Goal: Task Accomplishment & Management: Manage account settings

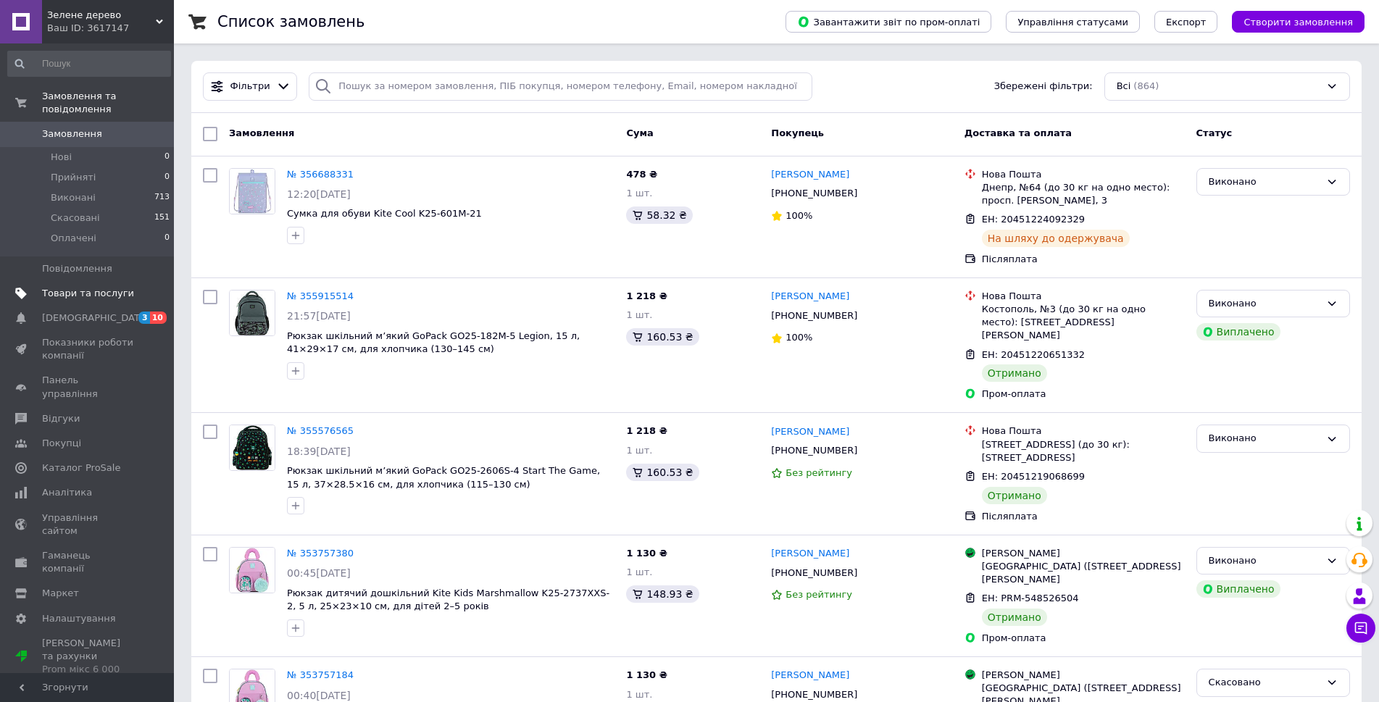
click at [124, 287] on span "Товари та послуги" at bounding box center [88, 293] width 92 height 13
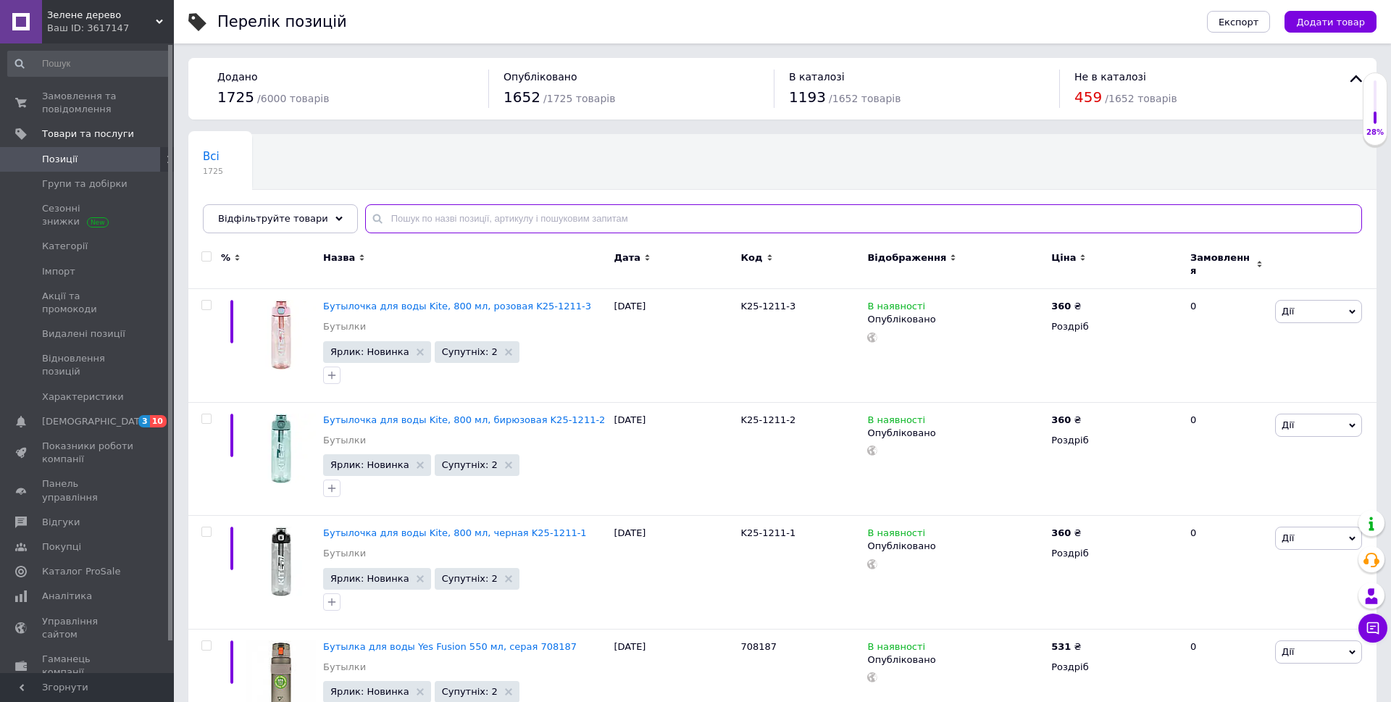
click at [506, 220] on input "text" at bounding box center [863, 218] width 997 height 29
paste input "SN21-178"
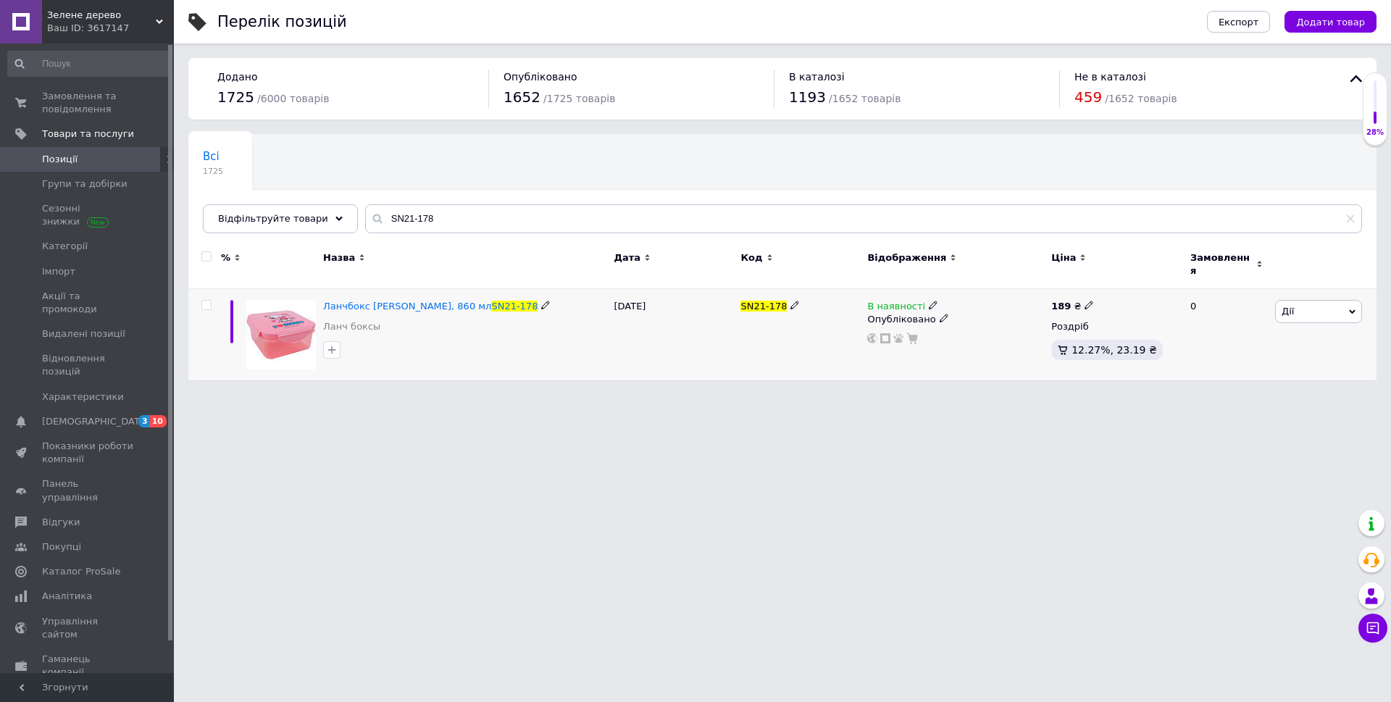
click at [929, 301] on icon at bounding box center [933, 305] width 9 height 9
click at [964, 307] on li "Немає в наявності" at bounding box center [1012, 317] width 138 height 20
click at [809, 368] on div "SN21-178" at bounding box center [800, 335] width 127 height 92
drag, startPoint x: 399, startPoint y: 222, endPoint x: 362, endPoint y: 222, distance: 36.9
click at [365, 222] on div "SN21-178" at bounding box center [863, 218] width 997 height 29
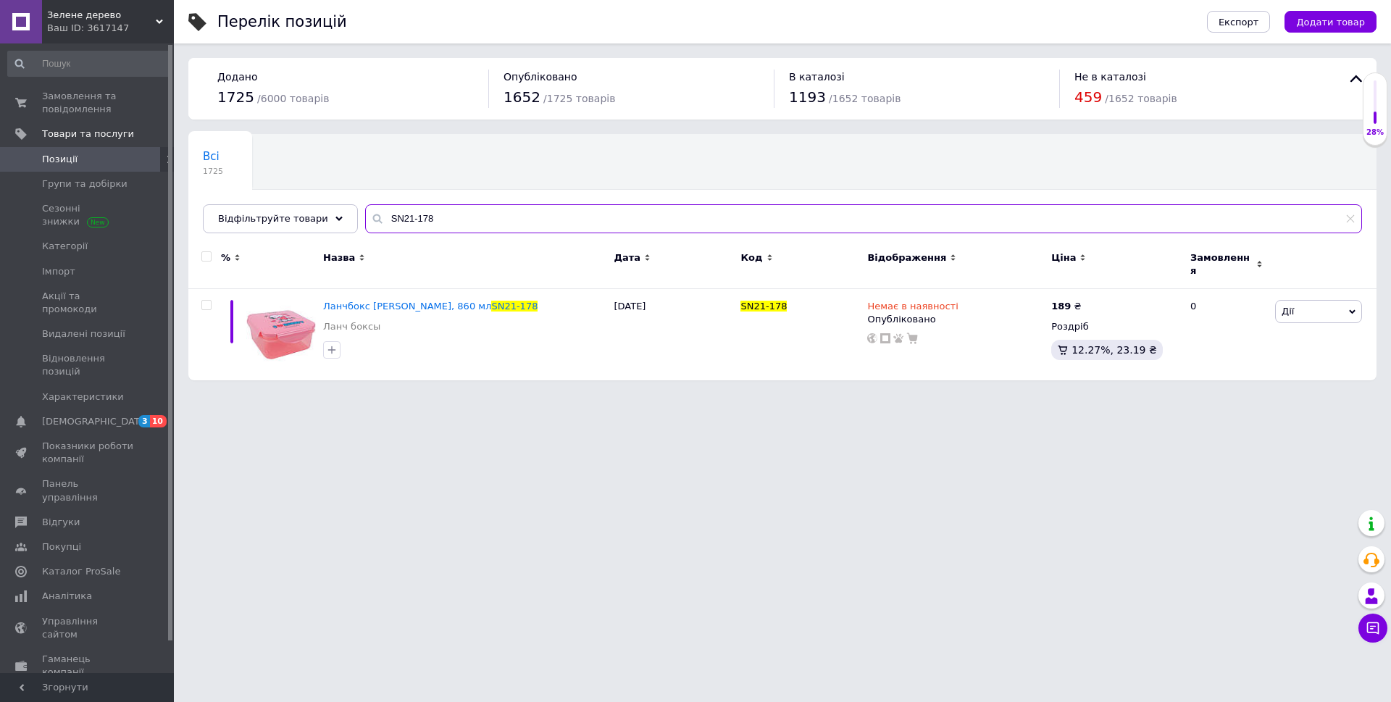
paste input "ML25-599"
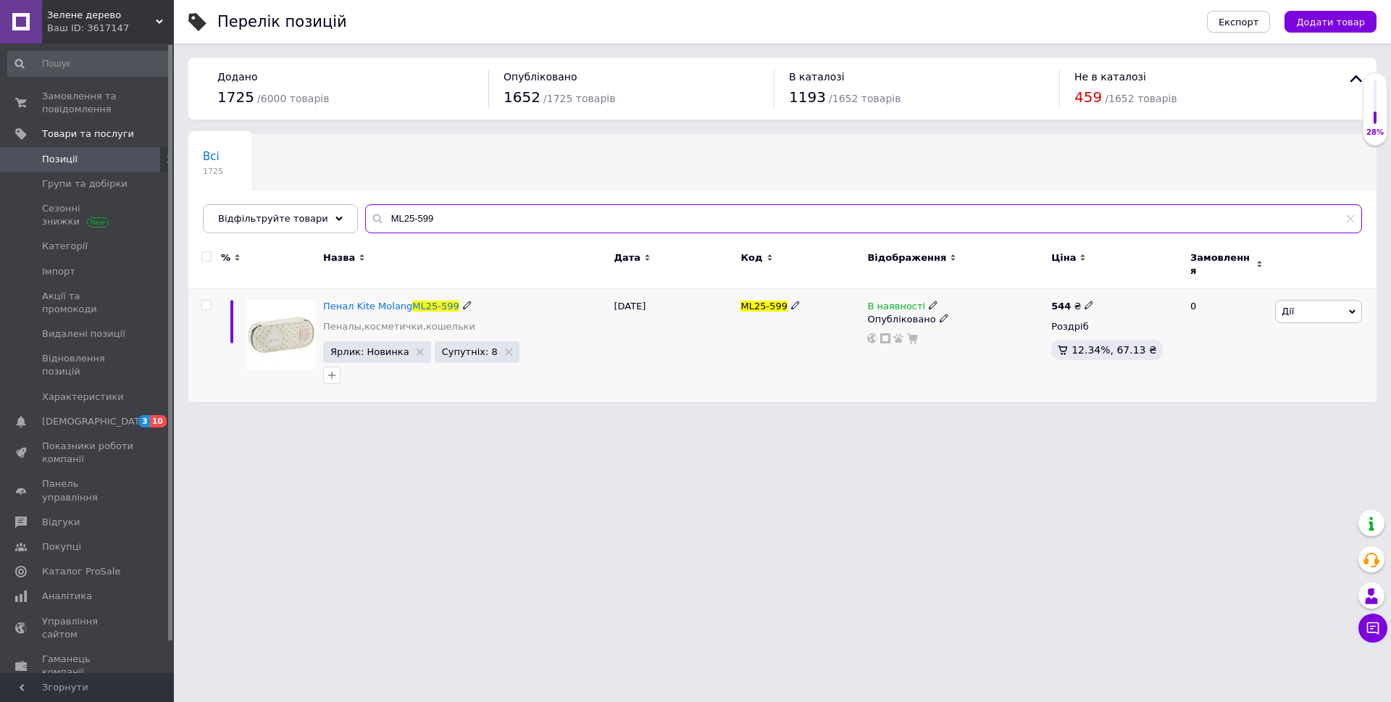
type input "ML25-599"
click at [929, 301] on icon at bounding box center [933, 305] width 9 height 9
click at [969, 307] on li "Немає в наявності" at bounding box center [1012, 317] width 138 height 20
click at [740, 377] on div "ML25-599" at bounding box center [800, 345] width 127 height 113
click at [92, 27] on div "Ваш ID: 3617147" at bounding box center [110, 28] width 127 height 13
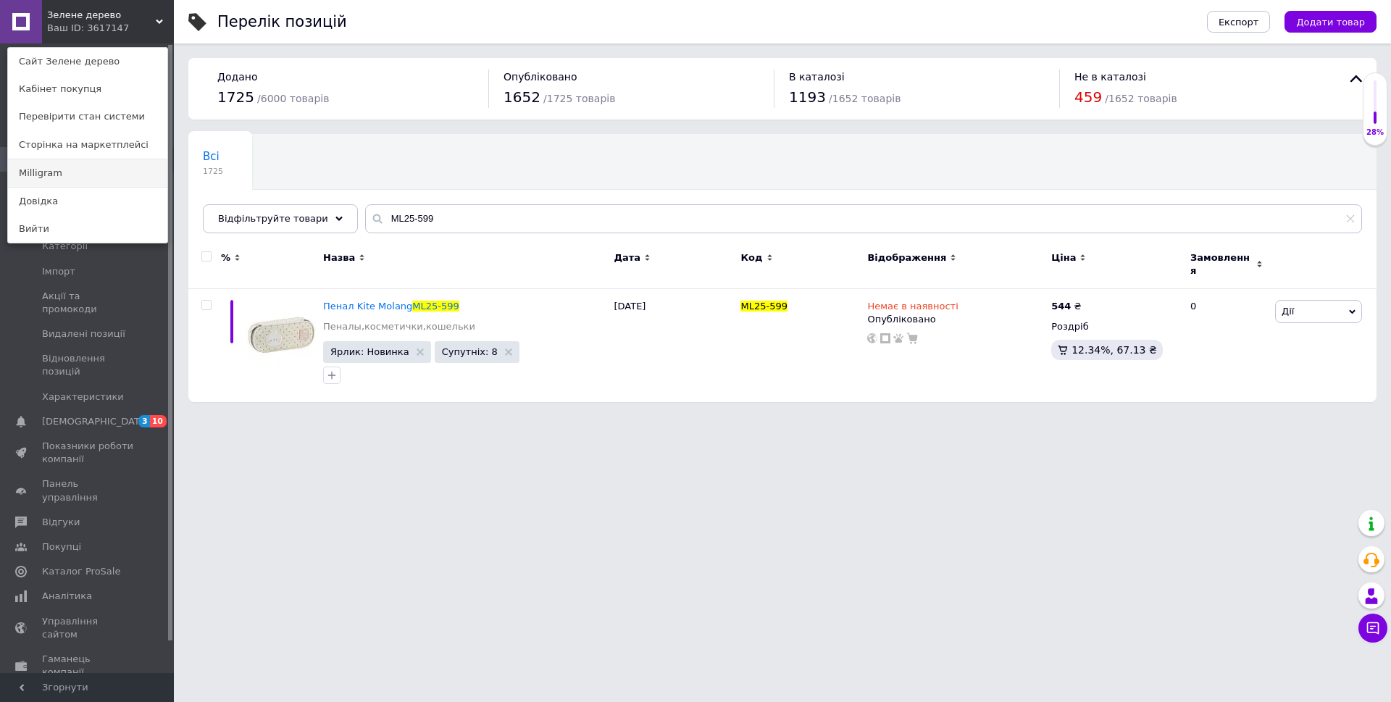
click at [78, 172] on link "Milligram" at bounding box center [87, 173] width 159 height 28
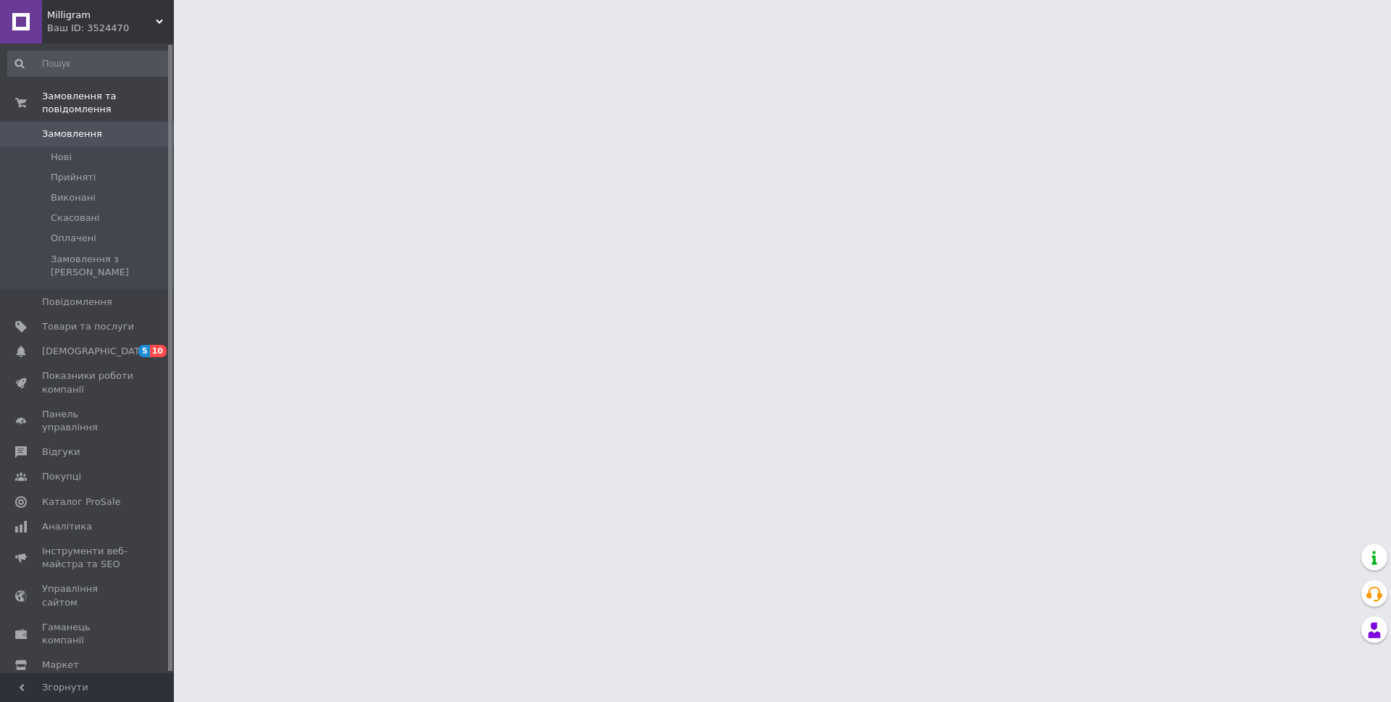
click at [98, 320] on span "Товари та послуги" at bounding box center [88, 326] width 92 height 13
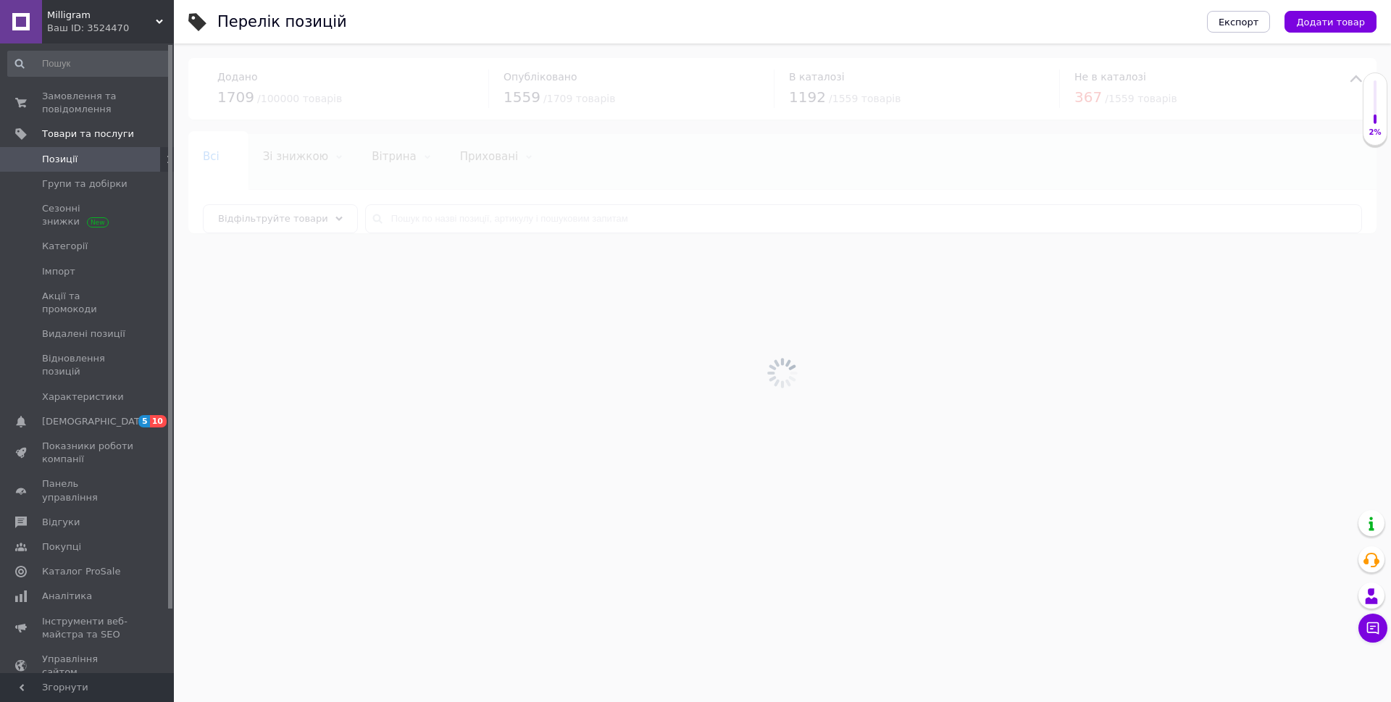
click at [461, 217] on div at bounding box center [782, 372] width 1217 height 659
click at [460, 217] on div at bounding box center [782, 372] width 1217 height 659
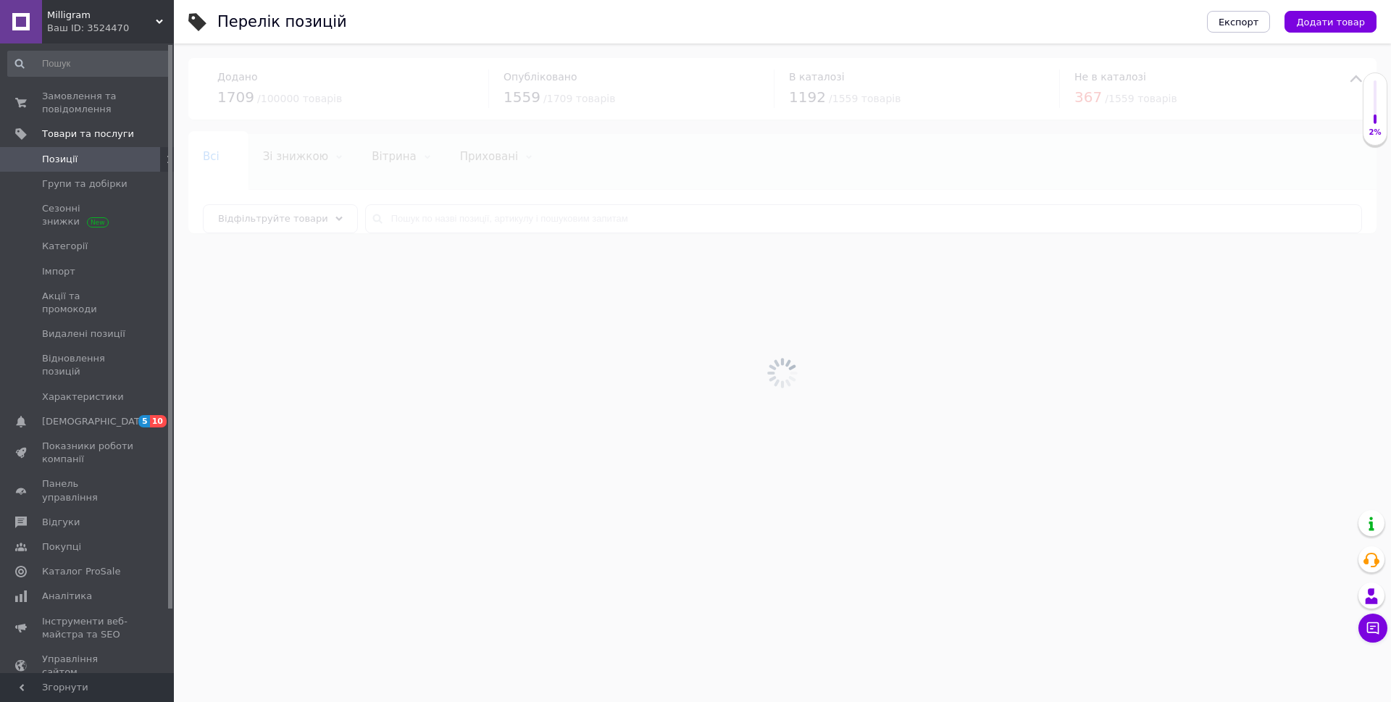
click at [460, 217] on div at bounding box center [782, 372] width 1217 height 659
click at [459, 215] on input "text" at bounding box center [863, 218] width 997 height 29
click at [491, 220] on input "text" at bounding box center [863, 218] width 997 height 29
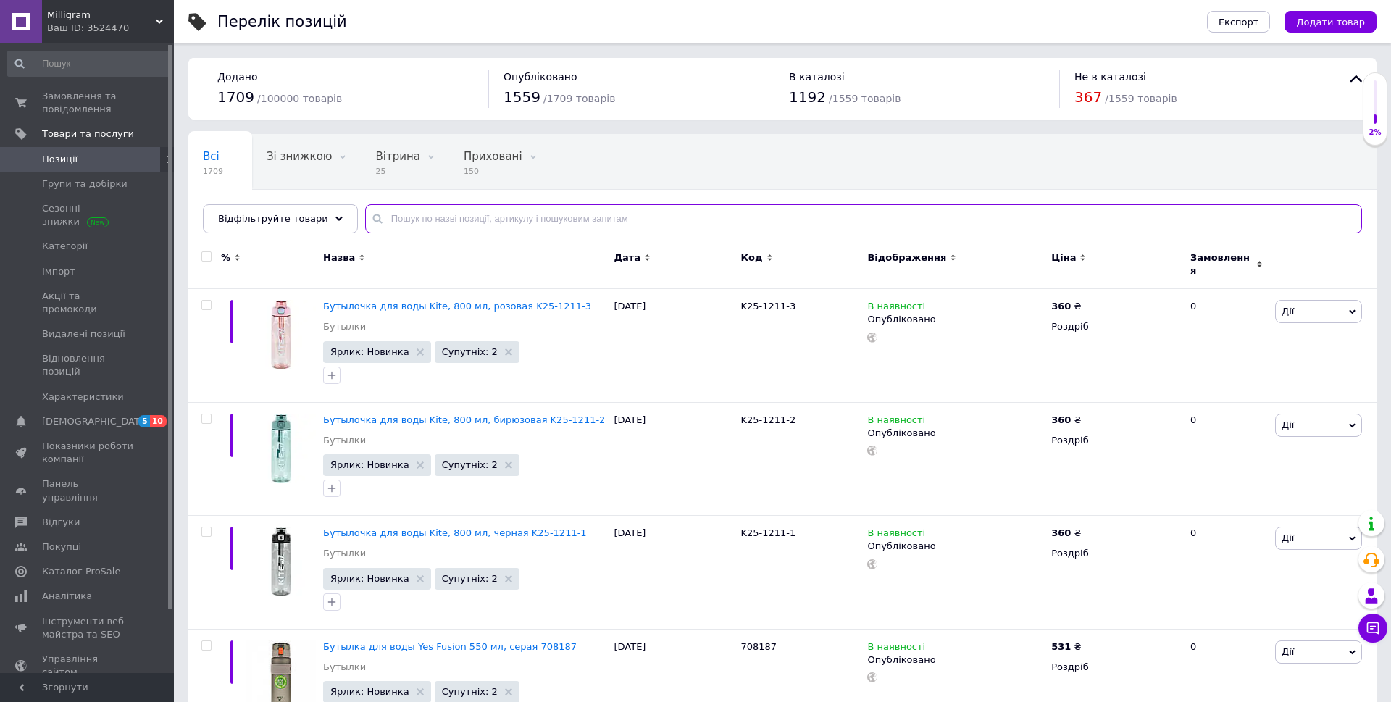
click at [494, 216] on input "text" at bounding box center [863, 218] width 997 height 29
paste input "ML25-599"
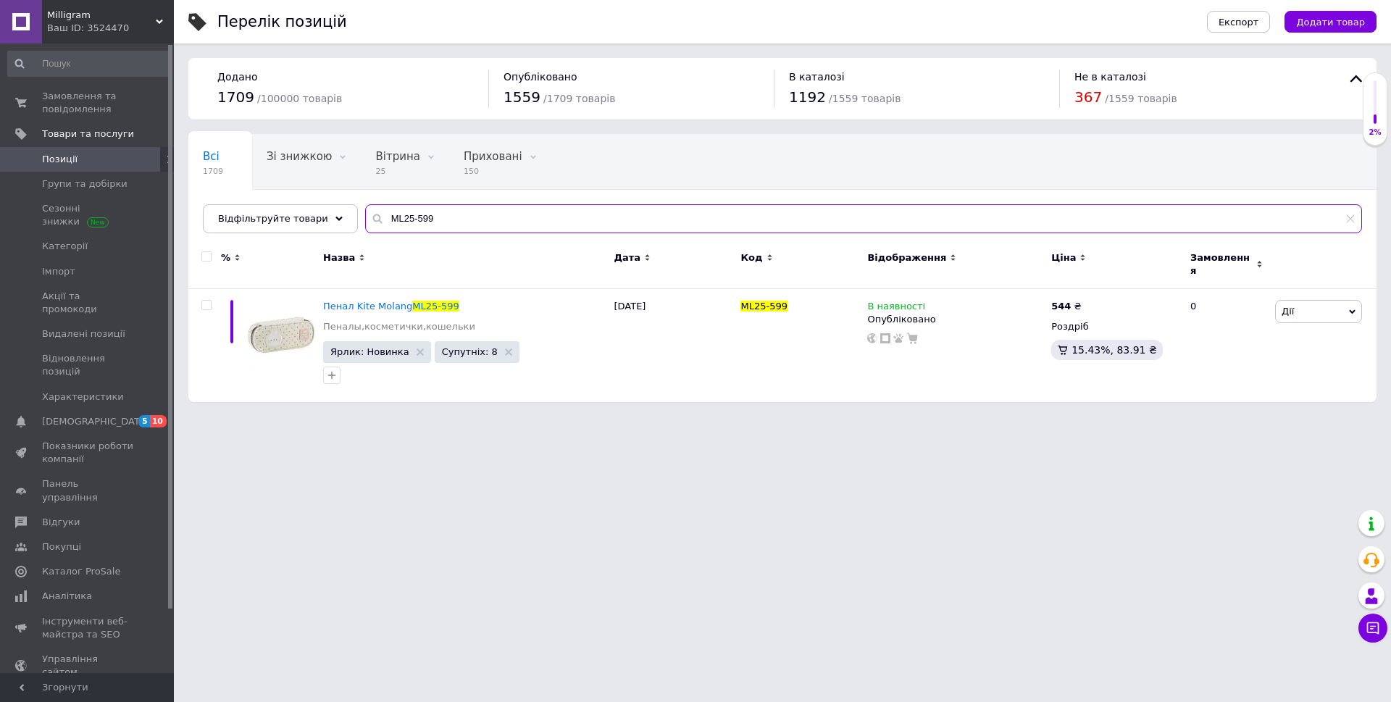
drag, startPoint x: 427, startPoint y: 222, endPoint x: 353, endPoint y: 220, distance: 74.7
click at [365, 220] on div "ML25-599" at bounding box center [863, 218] width 997 height 29
paste input "RM24-680"
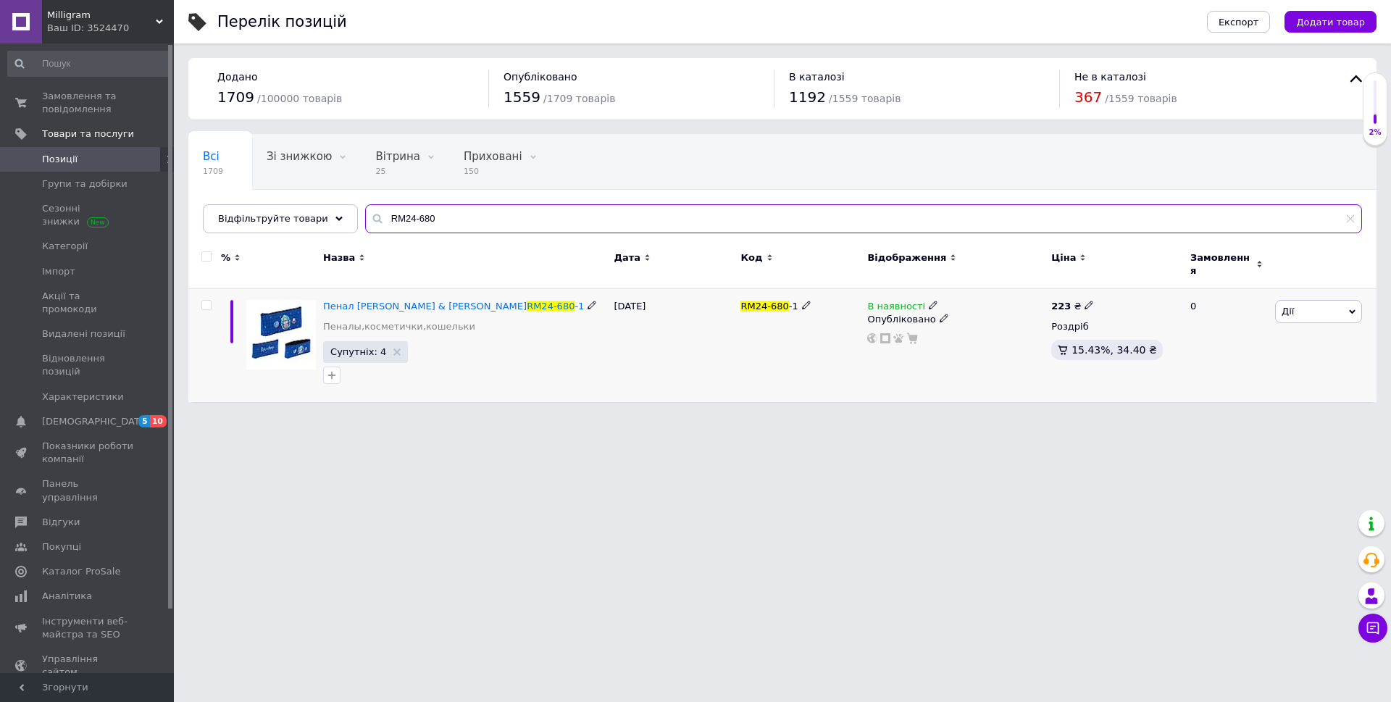
type input "RM24-680"
click at [929, 301] on icon at bounding box center [933, 305] width 9 height 9
click at [987, 308] on li "Немає в наявності" at bounding box center [1012, 317] width 138 height 20
click at [827, 351] on div "RM24-680 -1" at bounding box center [800, 345] width 127 height 113
click at [122, 14] on span "Milligram" at bounding box center [101, 15] width 109 height 13
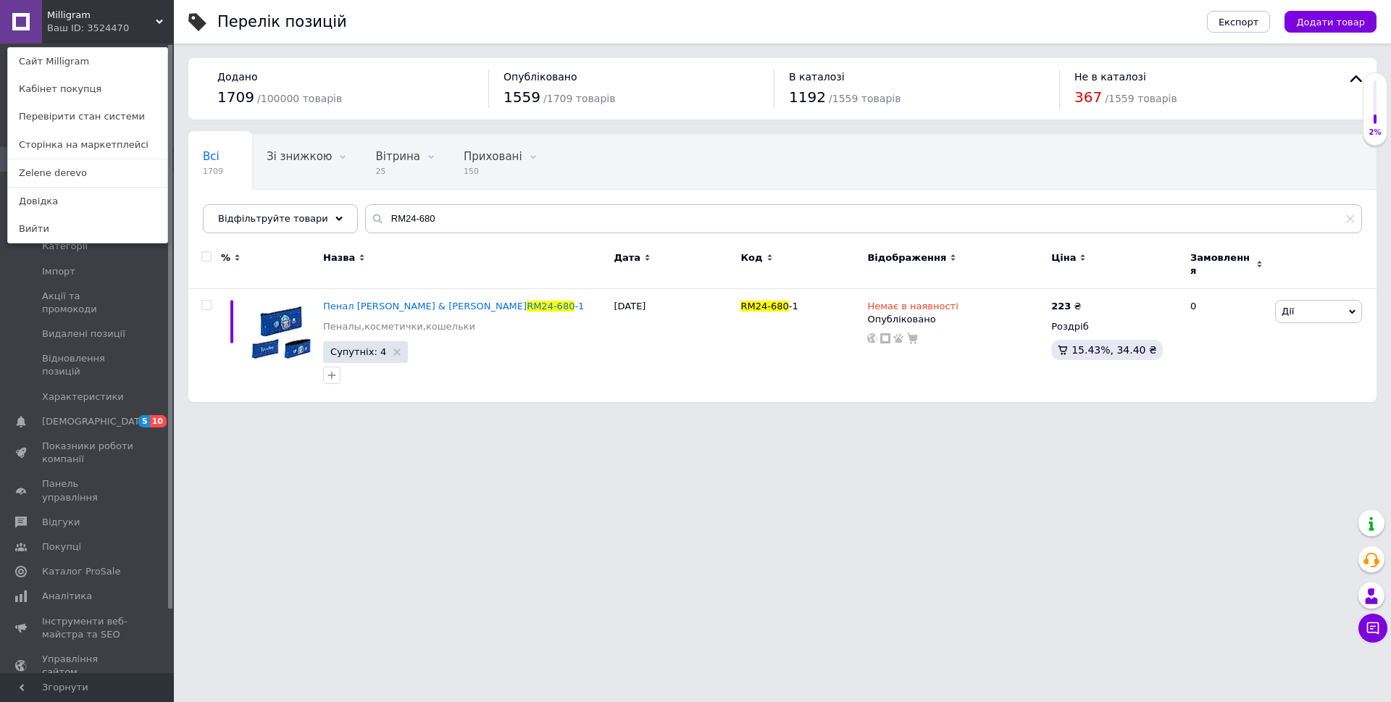
click at [91, 167] on link "Zelene derevo" at bounding box center [87, 173] width 159 height 28
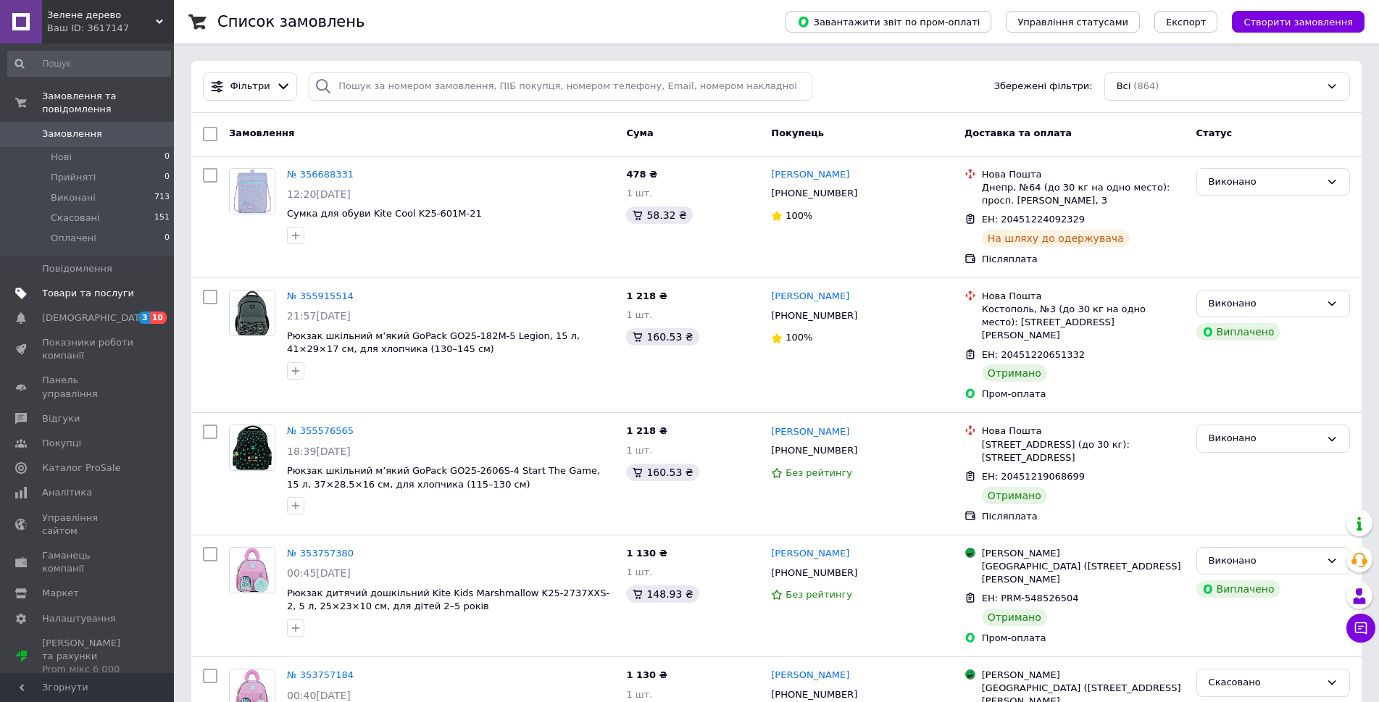
click at [70, 287] on span "Товари та послуги" at bounding box center [88, 293] width 92 height 13
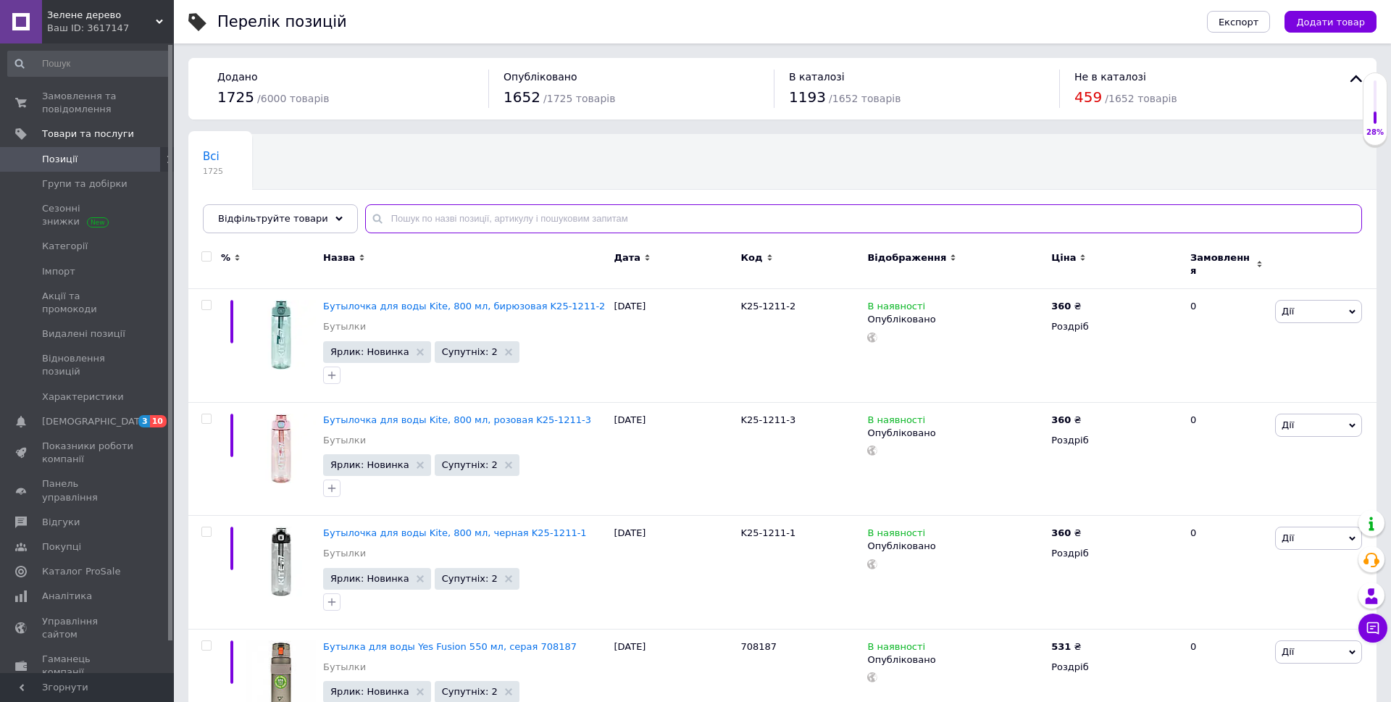
click at [504, 218] on input "text" at bounding box center [863, 218] width 997 height 29
paste input "RM24-680"
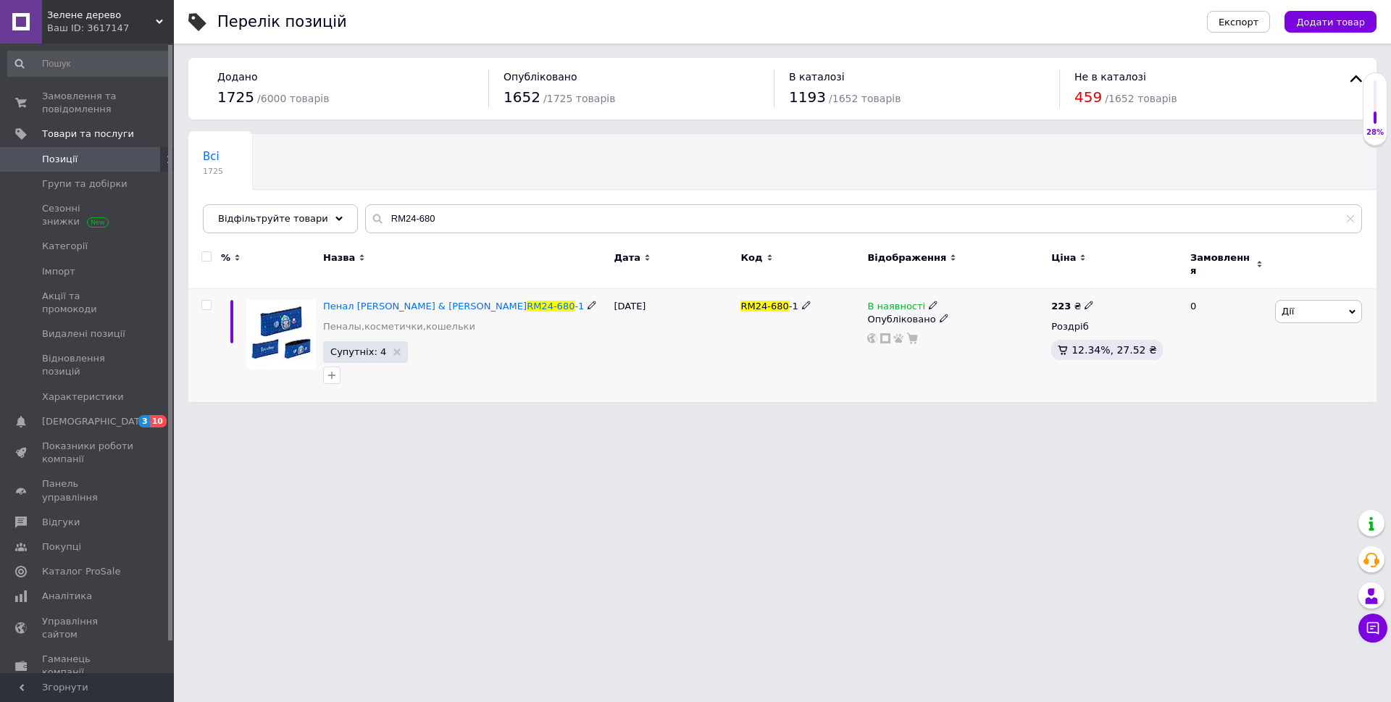
click at [929, 301] on icon at bounding box center [933, 305] width 9 height 9
click at [977, 307] on li "Немає в наявності" at bounding box center [1012, 317] width 138 height 20
click at [827, 355] on div "RM24-680 -1" at bounding box center [800, 345] width 127 height 113
drag, startPoint x: 440, startPoint y: 217, endPoint x: 354, endPoint y: 217, distance: 86.2
click at [365, 217] on div "RM24-680" at bounding box center [863, 218] width 997 height 29
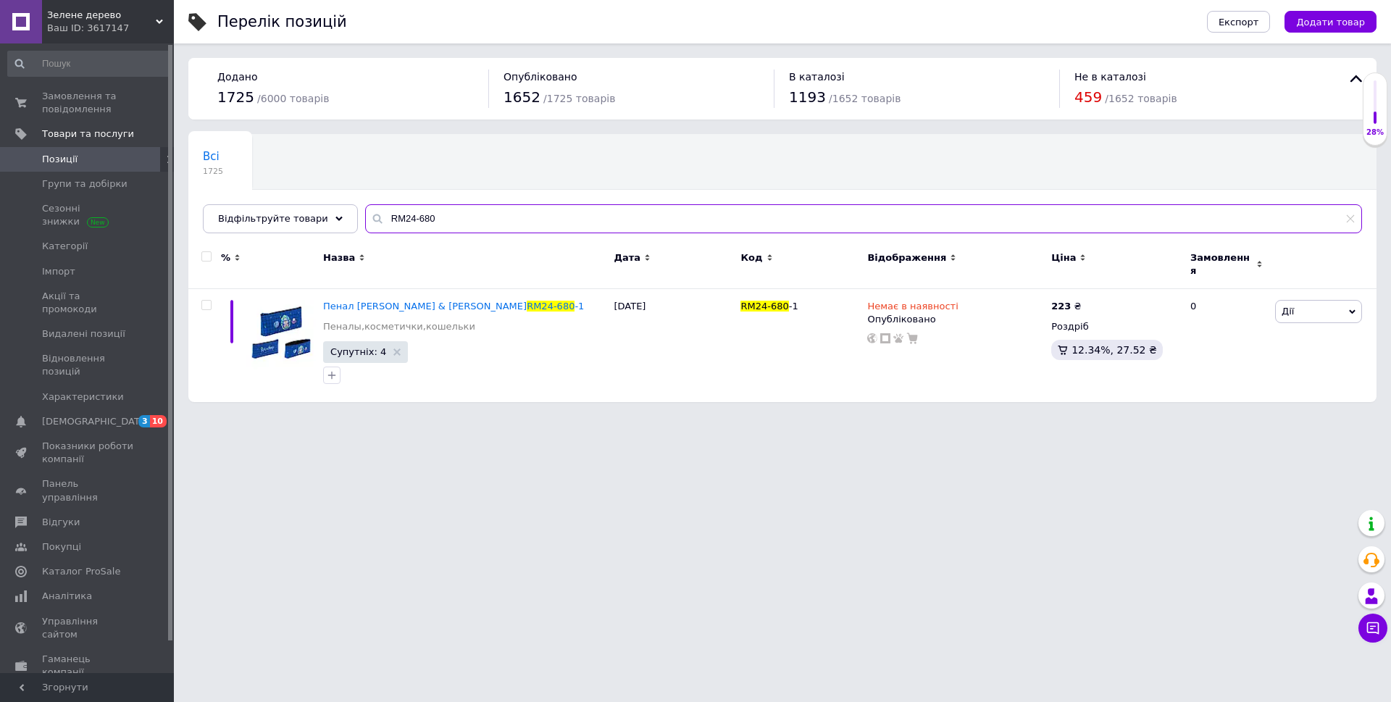
paste input "533695"
drag, startPoint x: 385, startPoint y: 219, endPoint x: 388, endPoint y: 211, distance: 8.5
click at [365, 218] on div "533695" at bounding box center [863, 218] width 997 height 29
paste input "K25-531M-2"
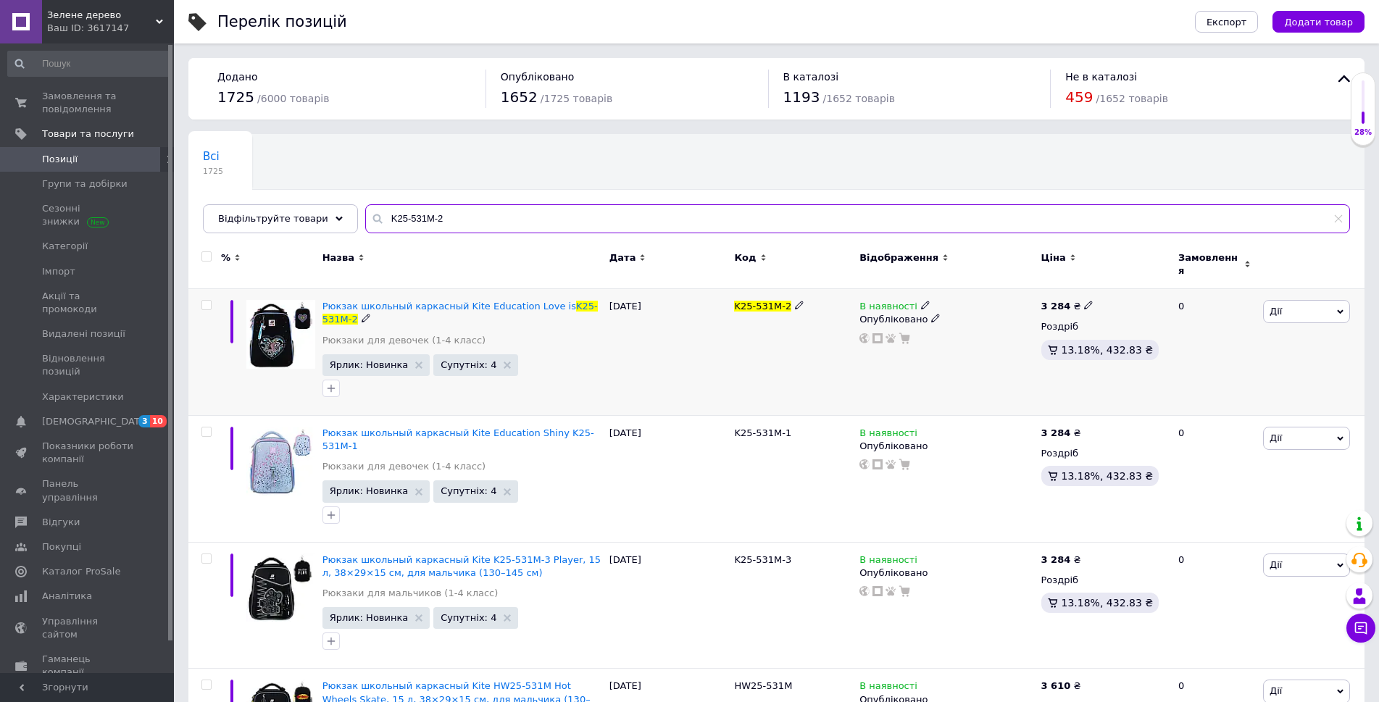
type input "K25-531M-2"
click at [921, 301] on use at bounding box center [925, 305] width 8 height 8
click at [964, 307] on li "Немає в наявності" at bounding box center [1004, 317] width 138 height 20
click at [807, 354] on div "K25-531M-2" at bounding box center [792, 352] width 125 height 127
click at [103, 17] on span "Зелене дерево" at bounding box center [101, 15] width 109 height 13
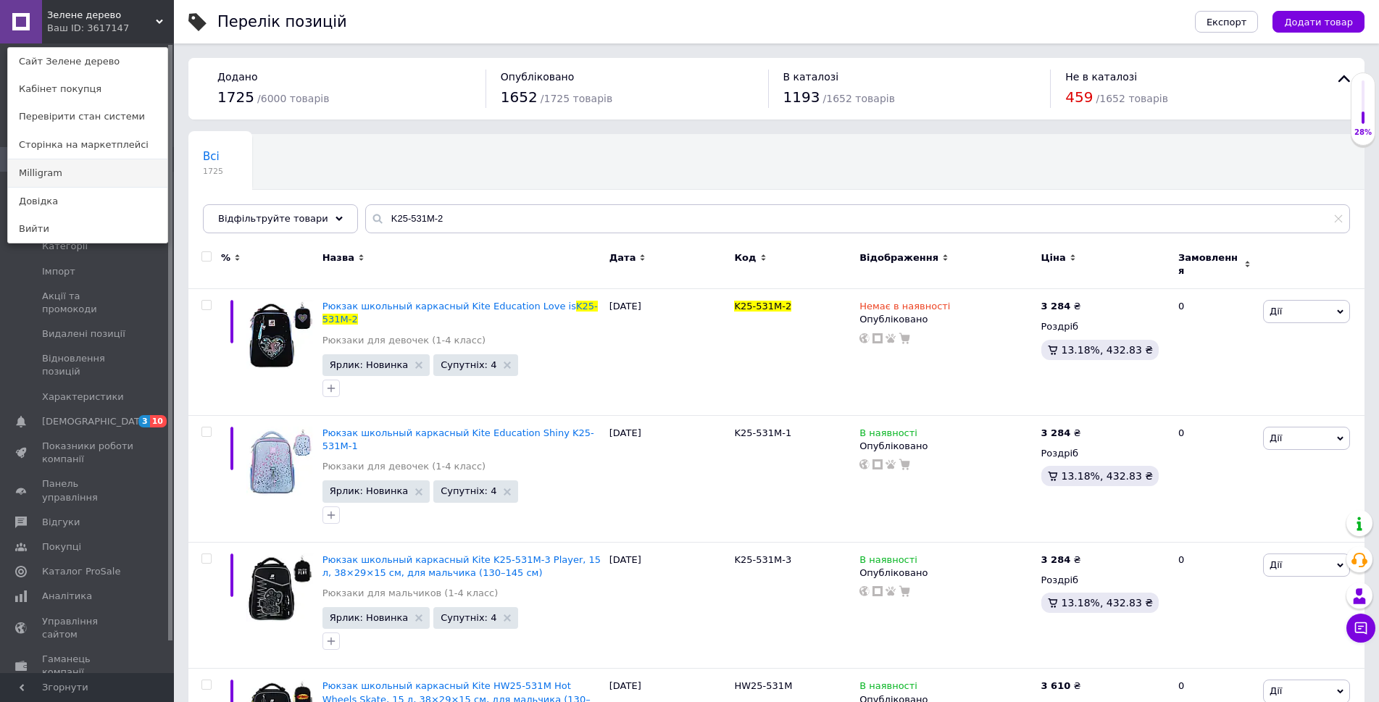
click at [94, 168] on link "Milligram" at bounding box center [87, 173] width 159 height 28
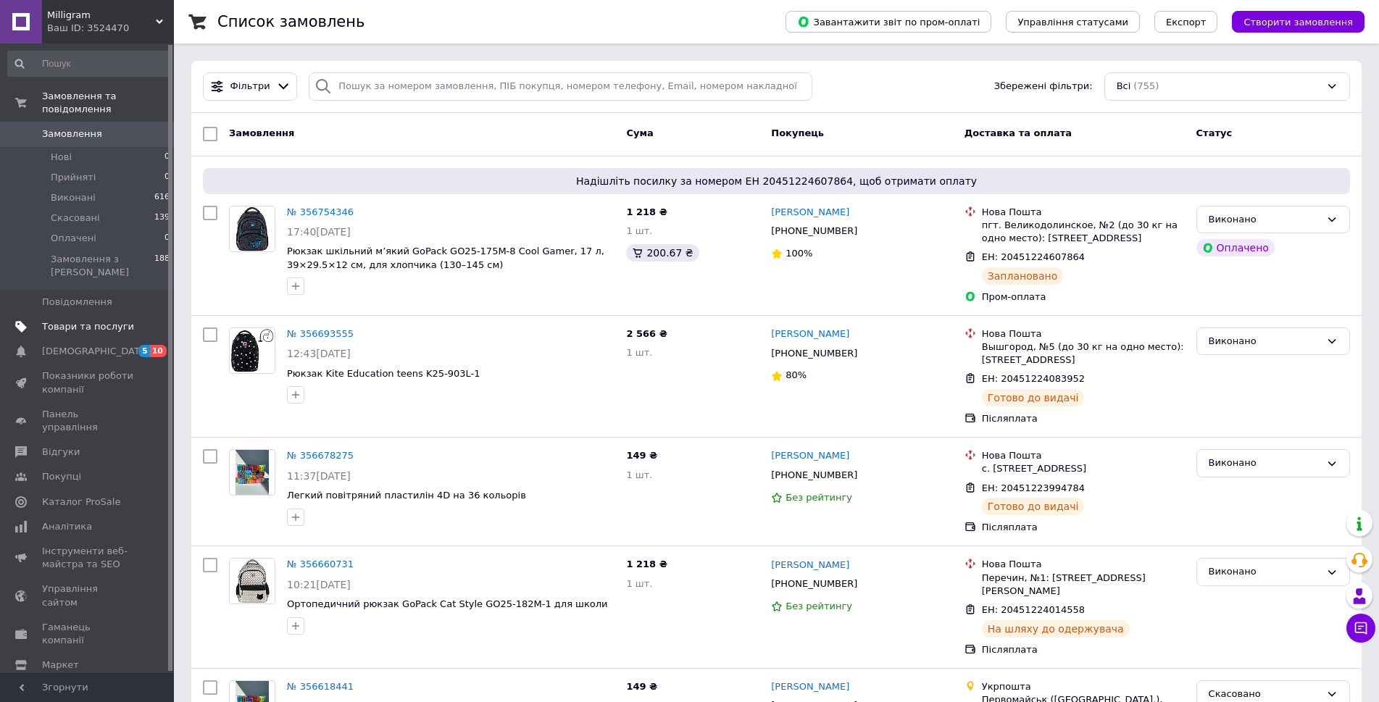
click at [107, 320] on span "Товари та послуги" at bounding box center [88, 326] width 92 height 13
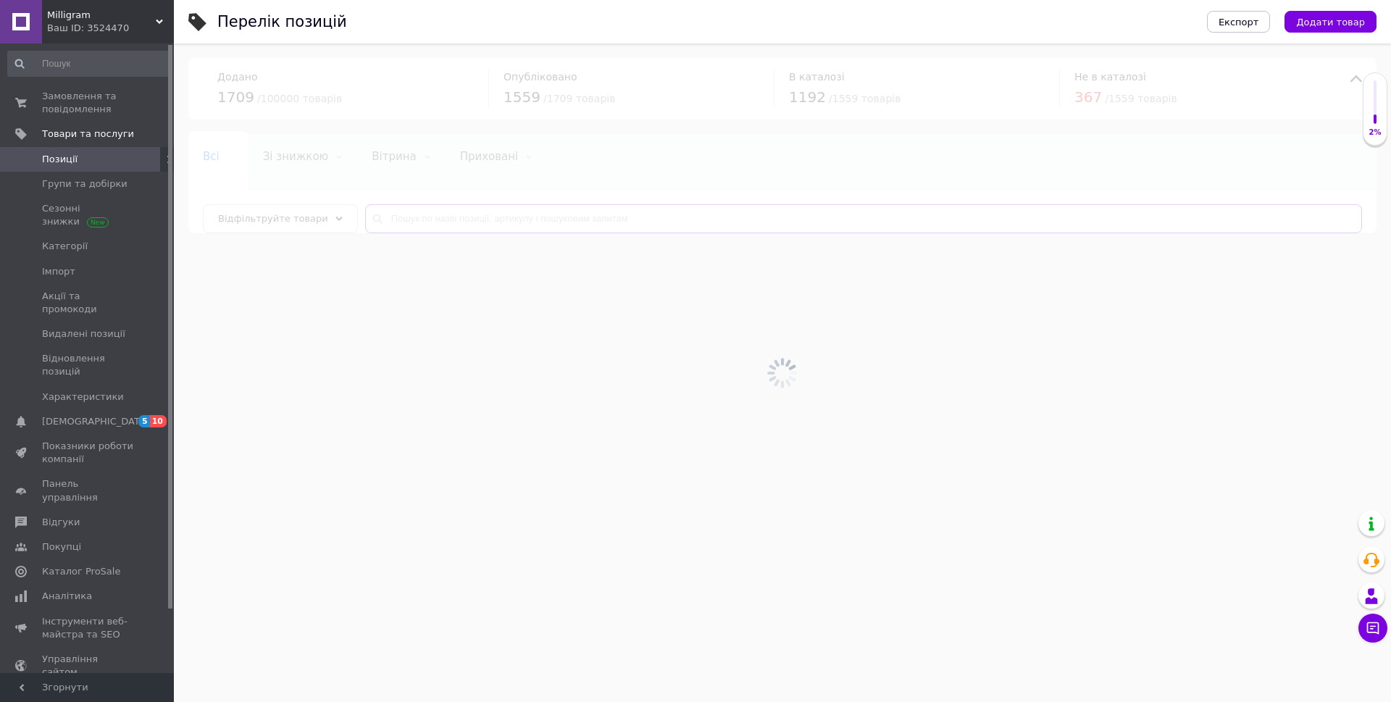
click at [491, 218] on input "text" at bounding box center [863, 218] width 997 height 29
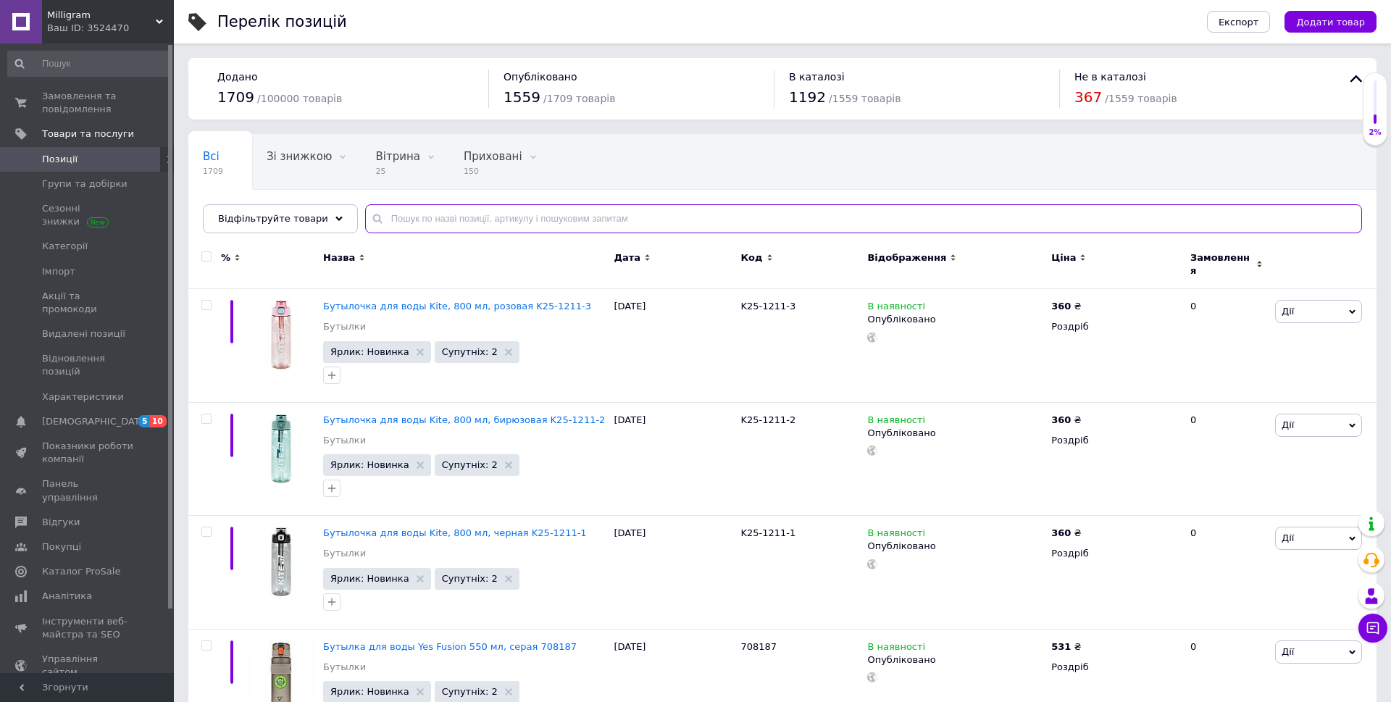
paste input "K25-531M-2"
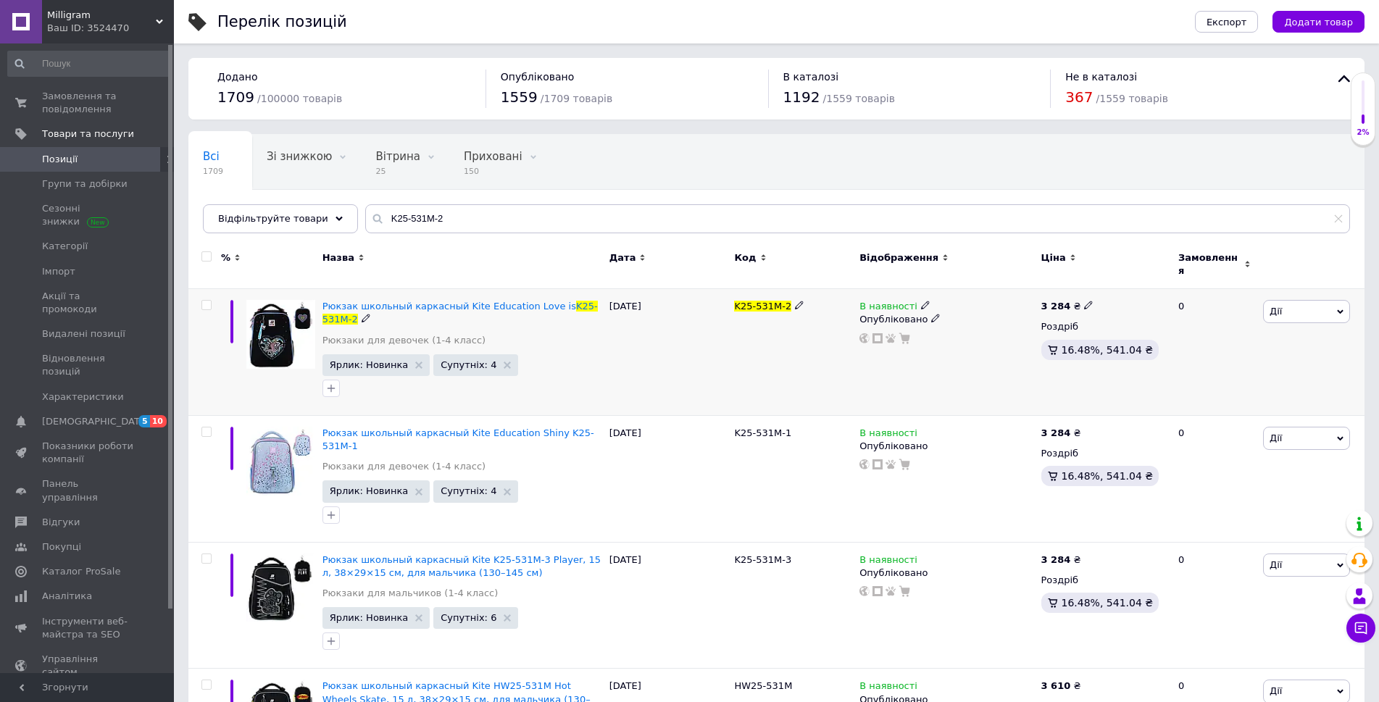
click at [921, 301] on icon at bounding box center [925, 305] width 9 height 9
click at [958, 311] on li "Немає в наявності" at bounding box center [1004, 317] width 138 height 20
click at [798, 344] on div "K25-531M-2" at bounding box center [792, 352] width 125 height 127
drag, startPoint x: 420, startPoint y: 217, endPoint x: 356, endPoint y: 219, distance: 63.8
click at [365, 219] on div "K25-531M-2" at bounding box center [857, 218] width 985 height 29
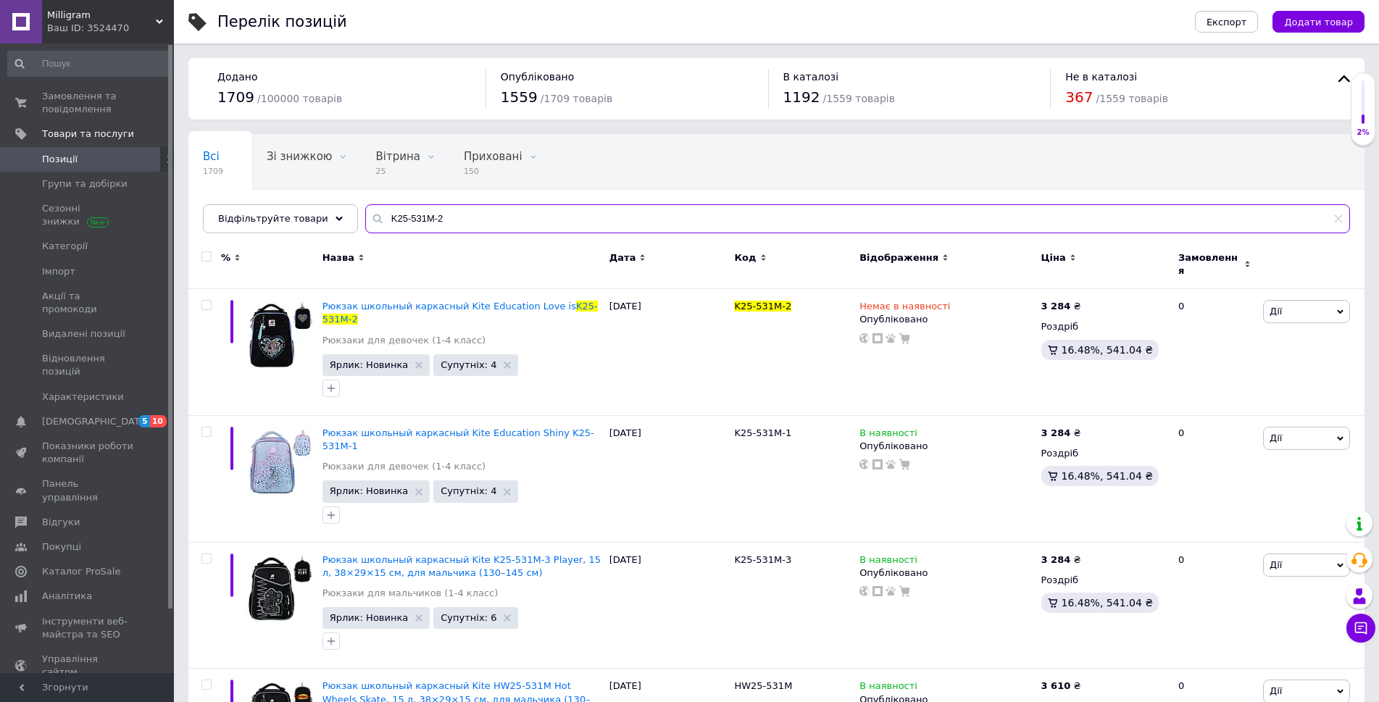
paste input "3"
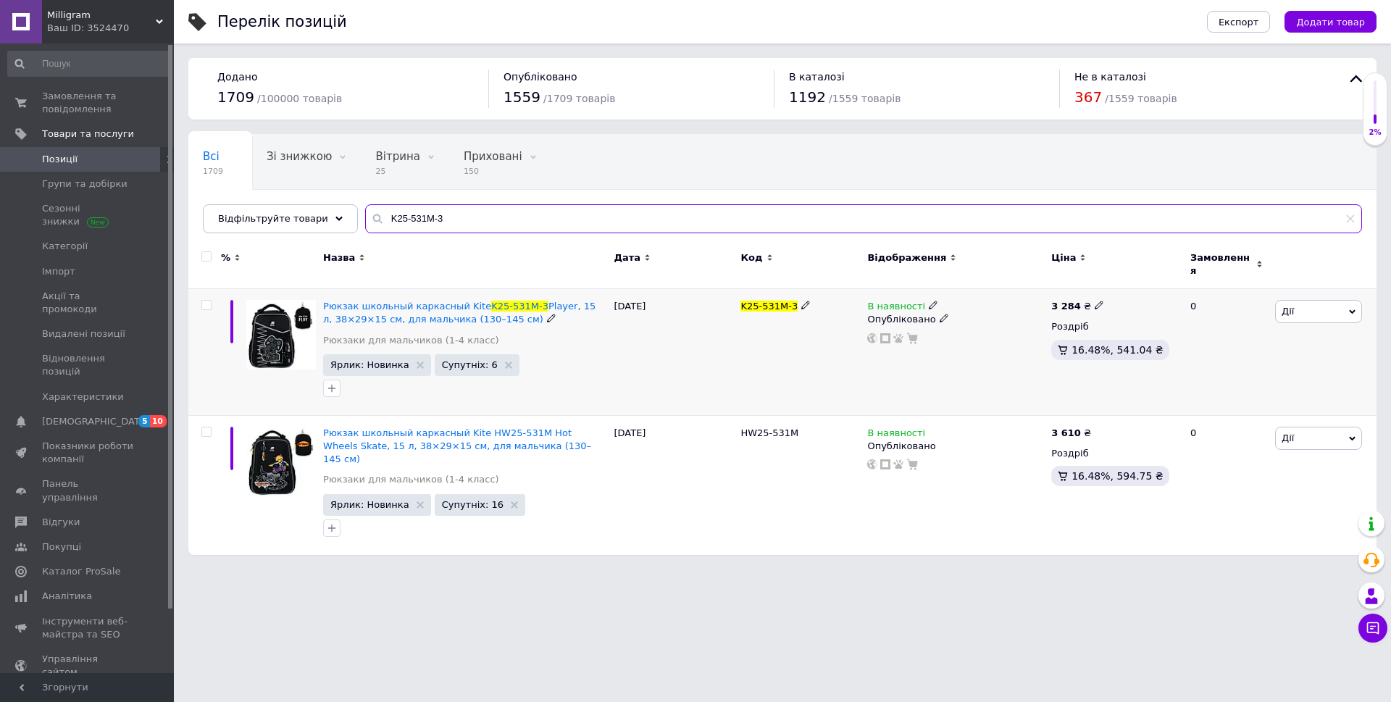
type input "K25-531M-3"
click at [929, 301] on icon at bounding box center [933, 305] width 9 height 9
click at [956, 307] on li "Немає в наявності" at bounding box center [1012, 317] width 138 height 20
click at [843, 369] on div "K25-531M-3" at bounding box center [800, 352] width 127 height 127
click at [80, 17] on span "Milligram" at bounding box center [101, 15] width 109 height 13
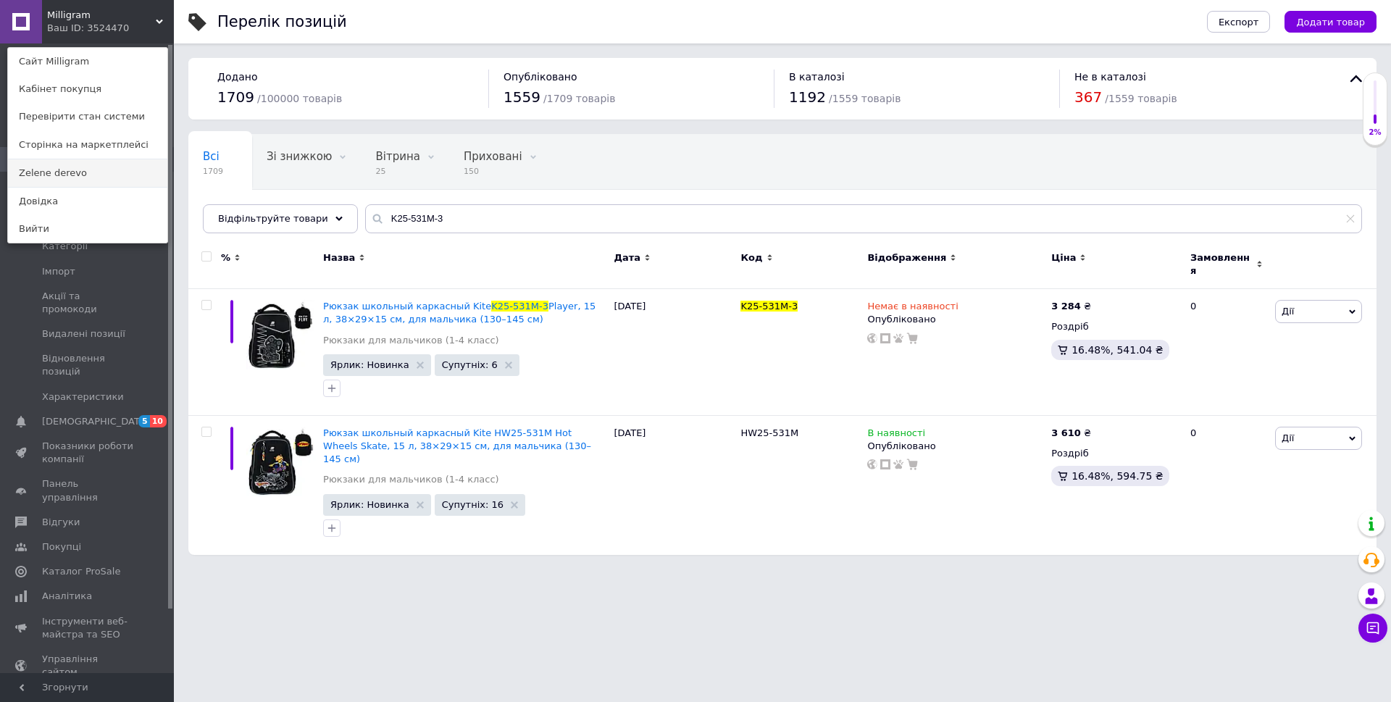
click at [97, 170] on link "Zelene derevo" at bounding box center [87, 173] width 159 height 28
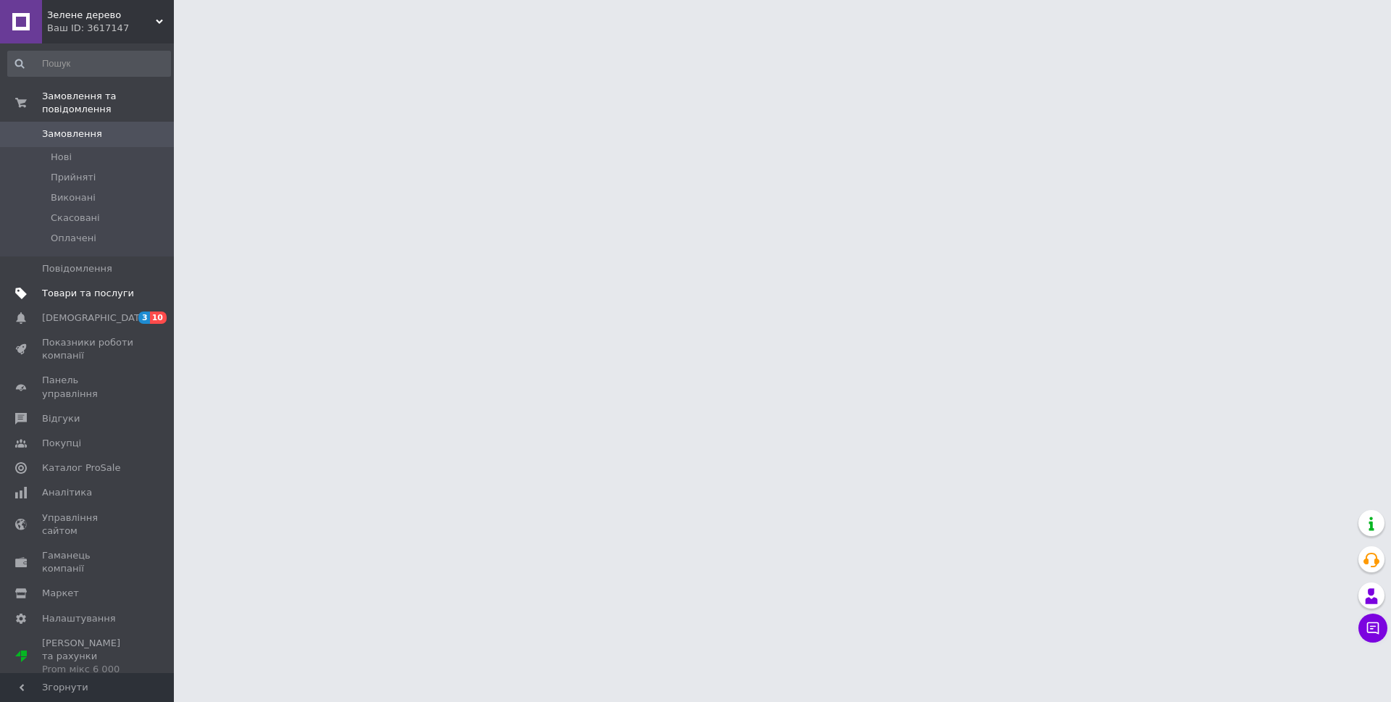
click at [71, 287] on span "Товари та послуги" at bounding box center [88, 293] width 92 height 13
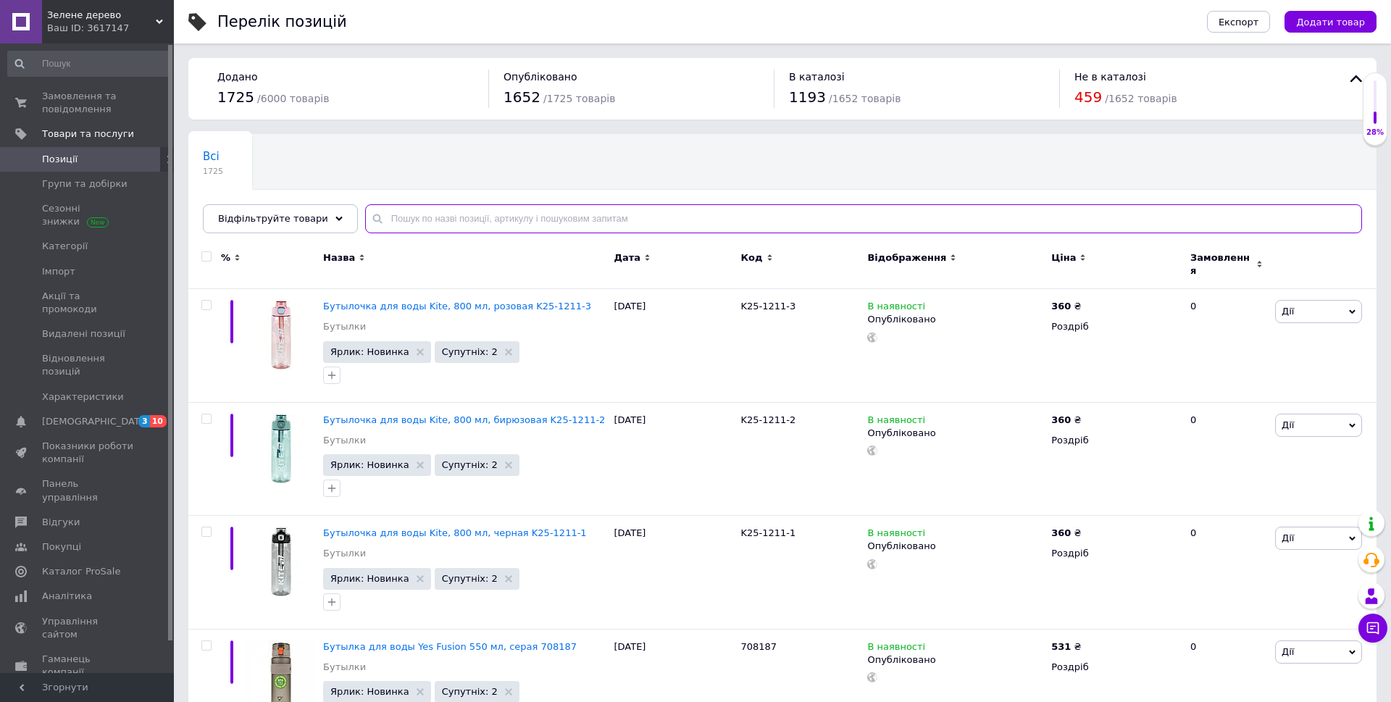
click at [499, 210] on input "text" at bounding box center [863, 218] width 997 height 29
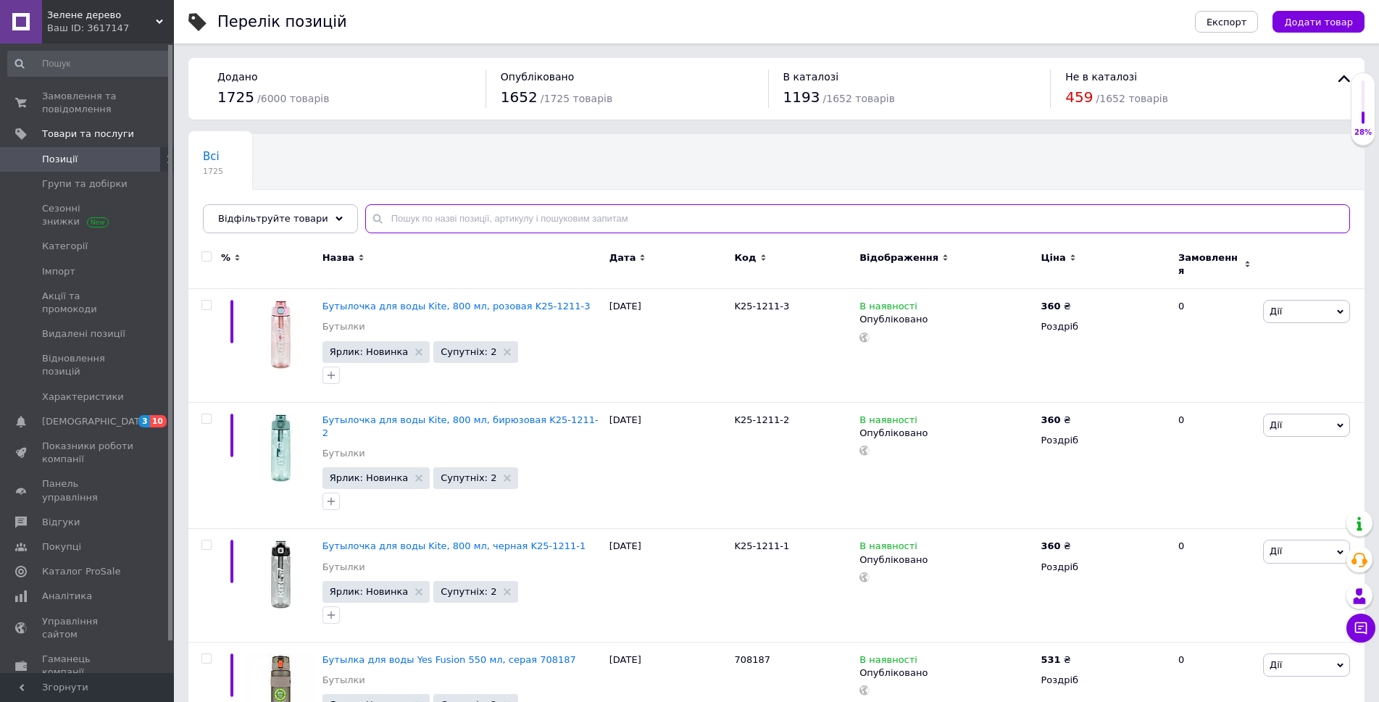
paste input "K25-531M-3"
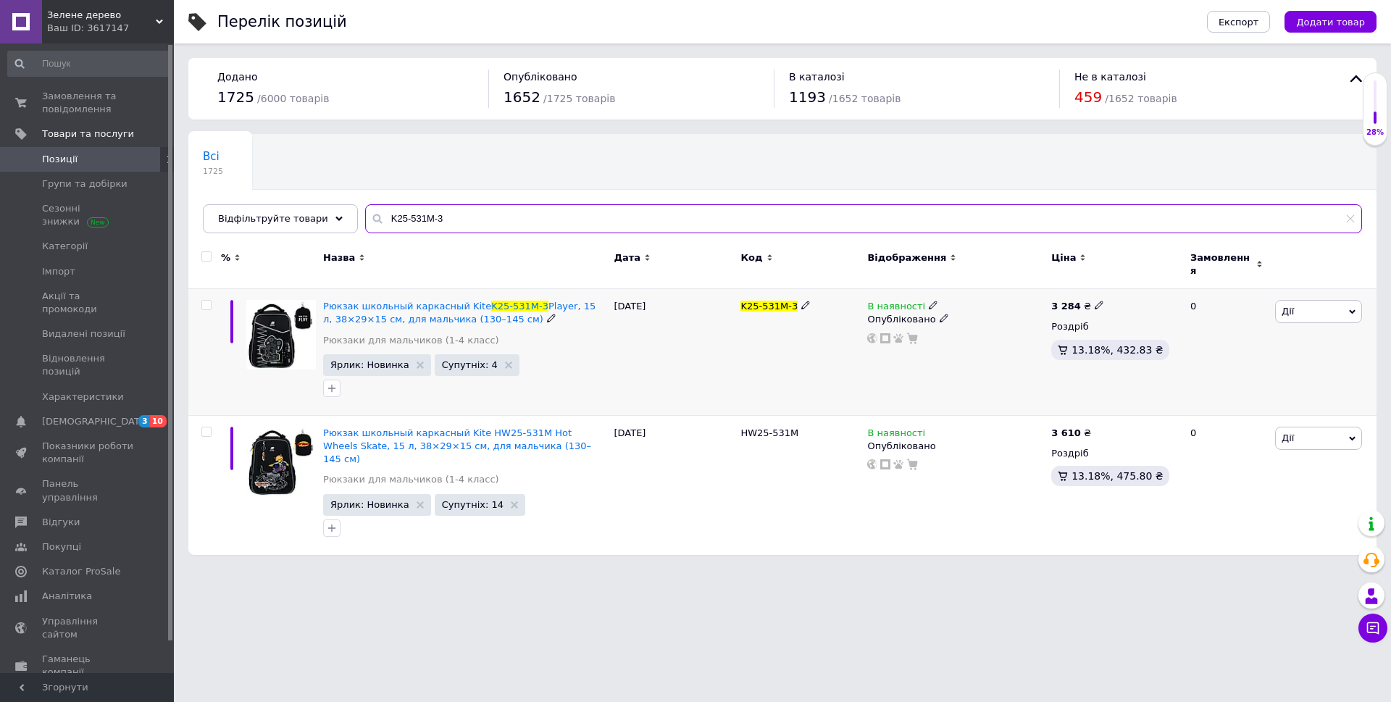
type input "K25-531M-3"
click at [929, 301] on icon at bounding box center [933, 305] width 9 height 9
click at [980, 307] on li "Немає в наявності" at bounding box center [1012, 317] width 138 height 20
click at [823, 372] on div "K25-531M-3" at bounding box center [800, 352] width 127 height 127
click at [116, 20] on span "Зелене дерево" at bounding box center [101, 15] width 109 height 13
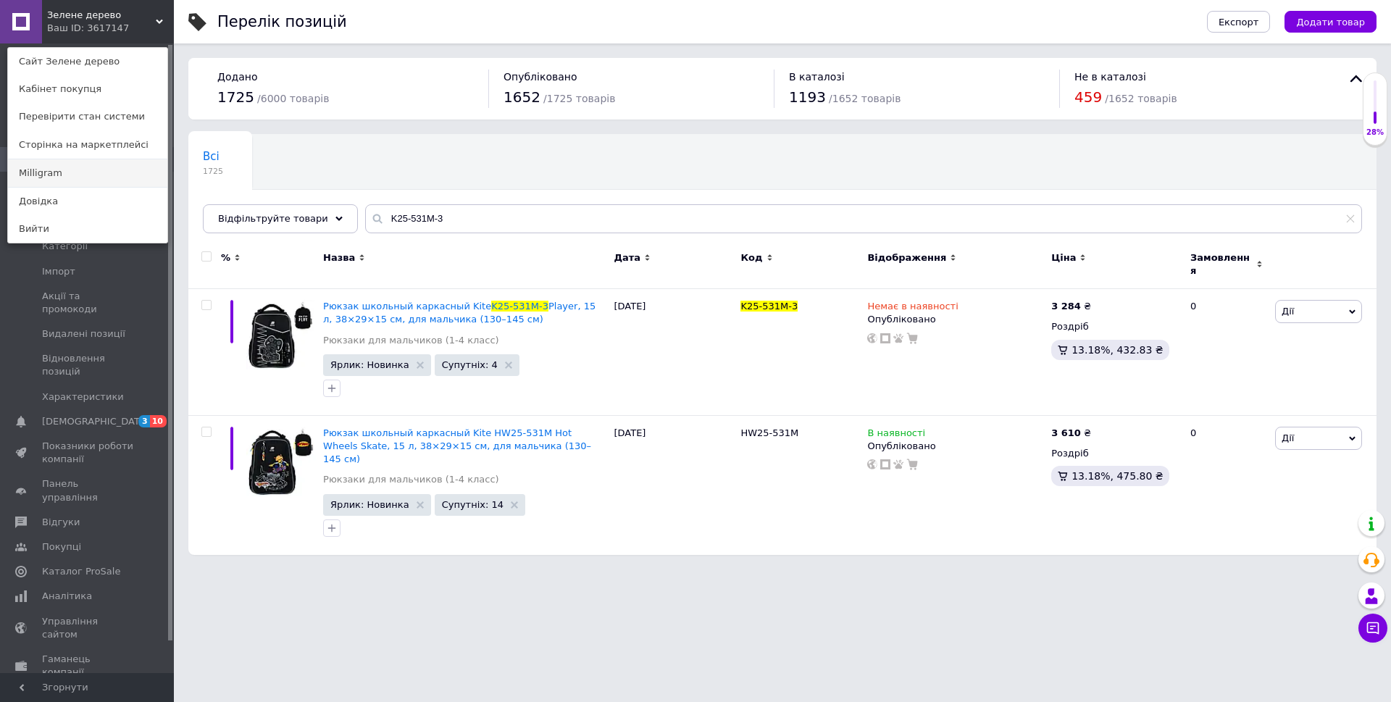
click at [99, 172] on link "Milligram" at bounding box center [87, 173] width 159 height 28
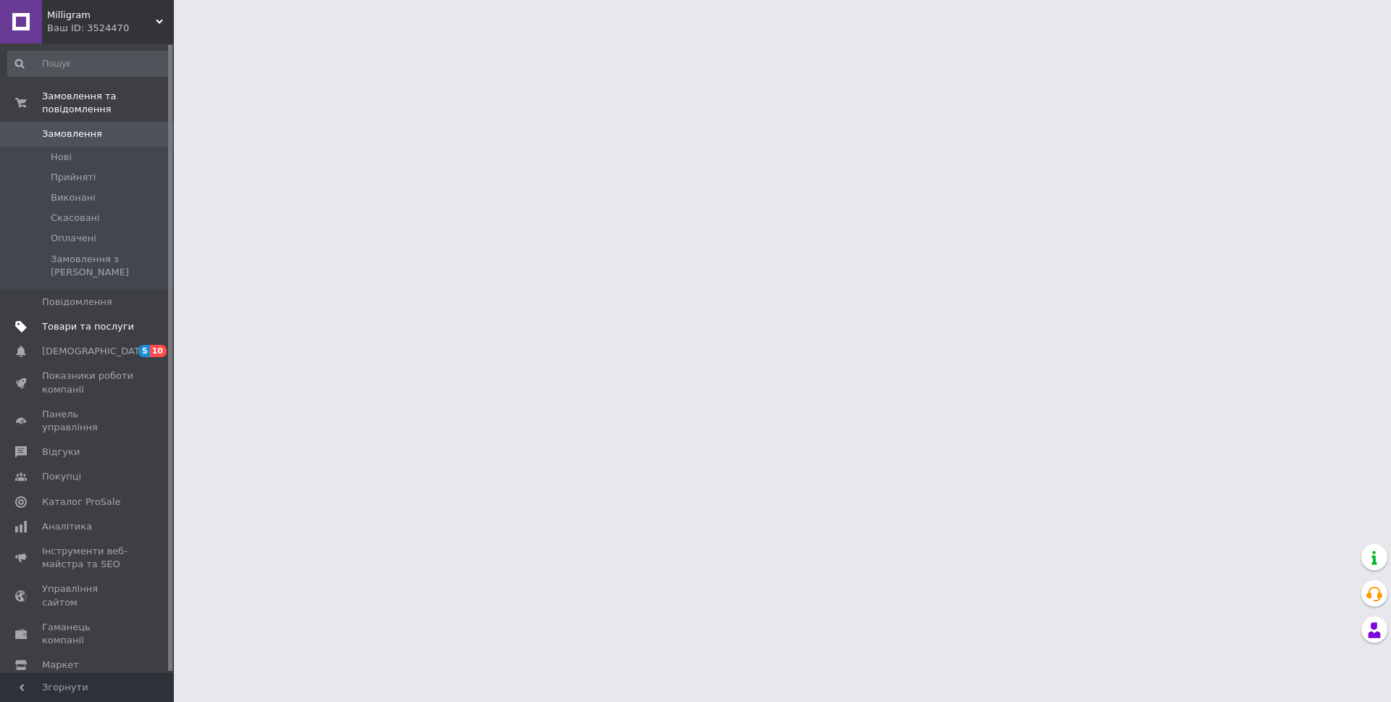
click at [105, 320] on span "Товари та послуги" at bounding box center [88, 326] width 92 height 13
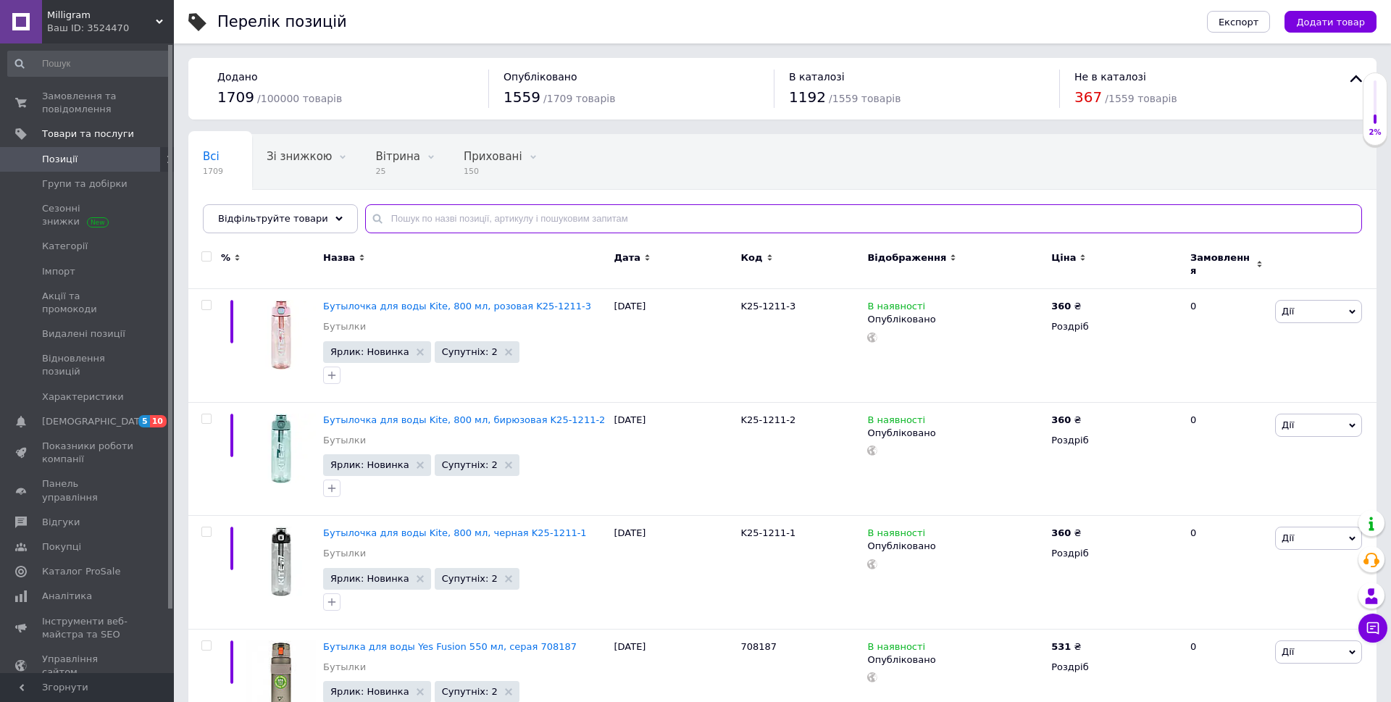
click at [496, 214] on input "text" at bounding box center [863, 218] width 997 height 29
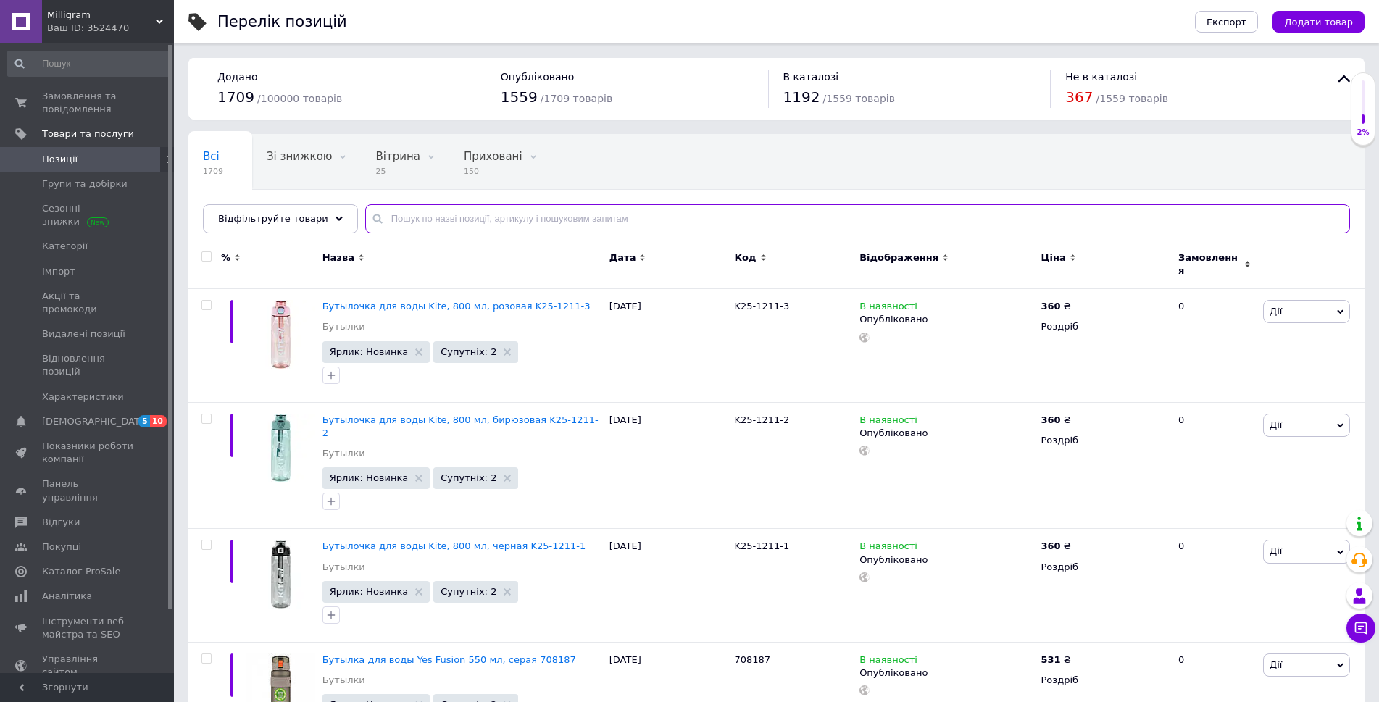
paste input "K25-531M-3"
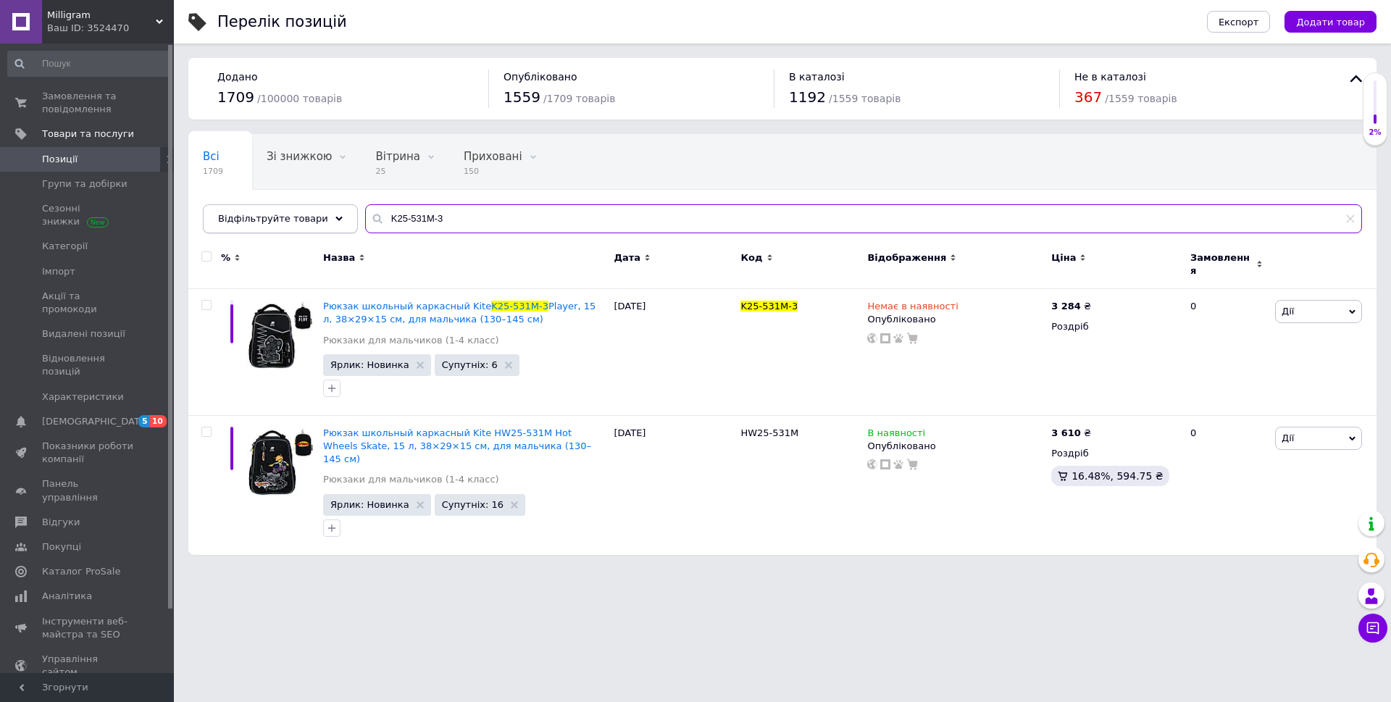
drag, startPoint x: 448, startPoint y: 220, endPoint x: 333, endPoint y: 220, distance: 114.5
click at [333, 220] on div "Відфільтруйте товари K25-531M-3" at bounding box center [782, 218] width 1159 height 29
paste input "550104"
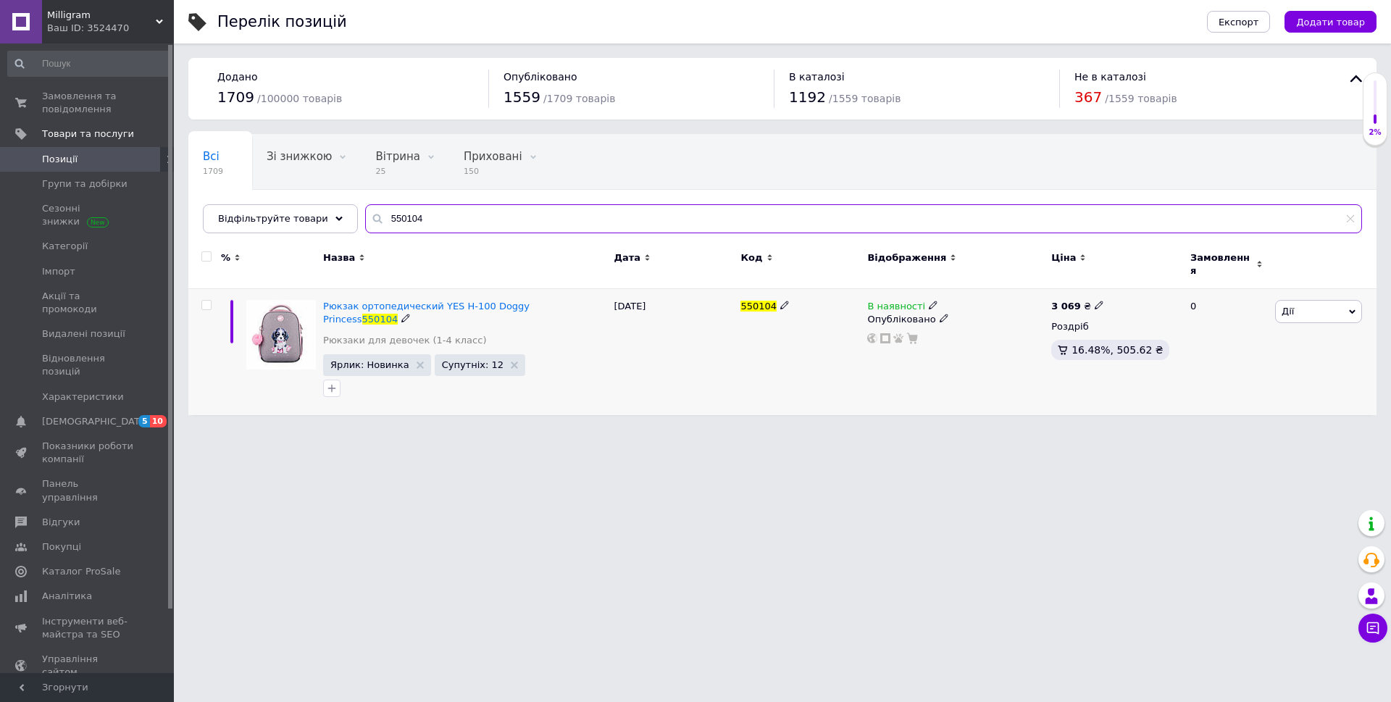
type input "550104"
click at [929, 301] on icon at bounding box center [933, 305] width 9 height 9
click at [971, 312] on li "Немає в наявності" at bounding box center [1012, 317] width 138 height 20
click at [690, 378] on div "[DATE]" at bounding box center [673, 352] width 127 height 126
click at [120, 29] on div "Ваш ID: 3524470" at bounding box center [110, 28] width 127 height 13
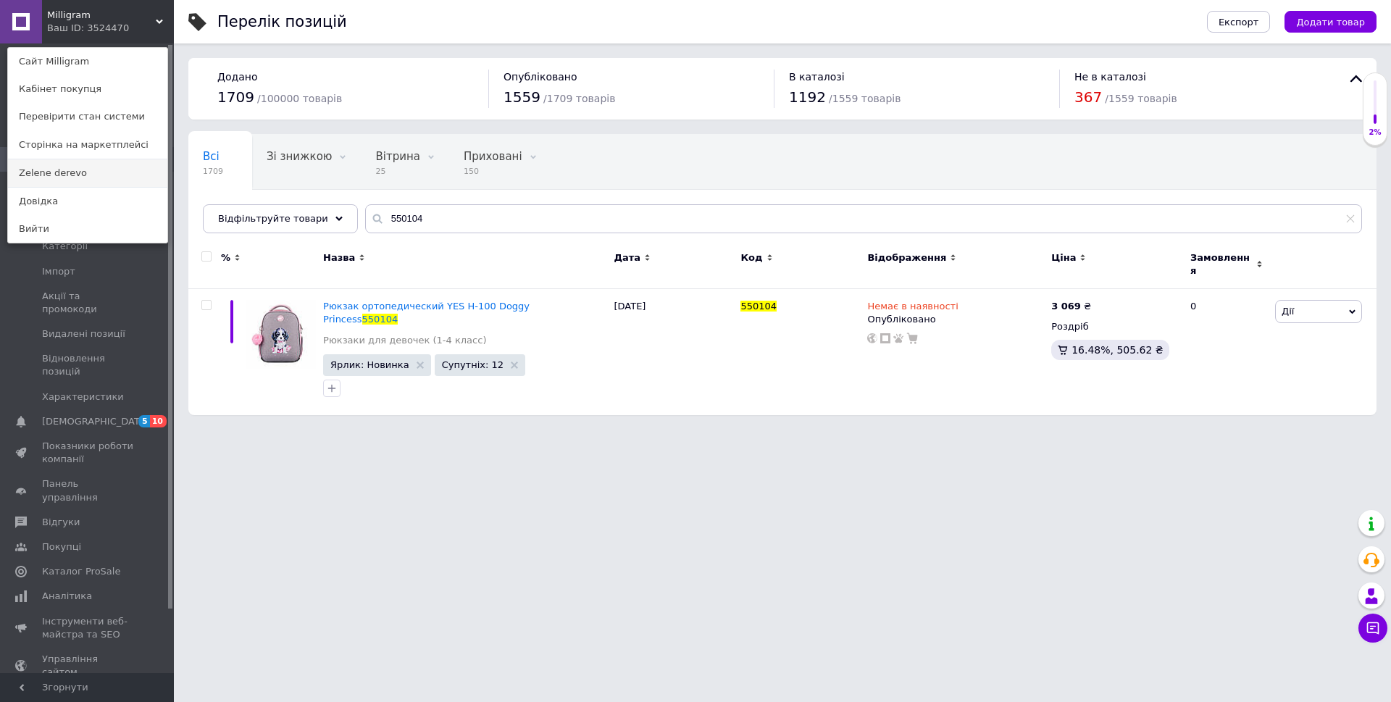
click at [104, 170] on link "Zelene derevo" at bounding box center [87, 173] width 159 height 28
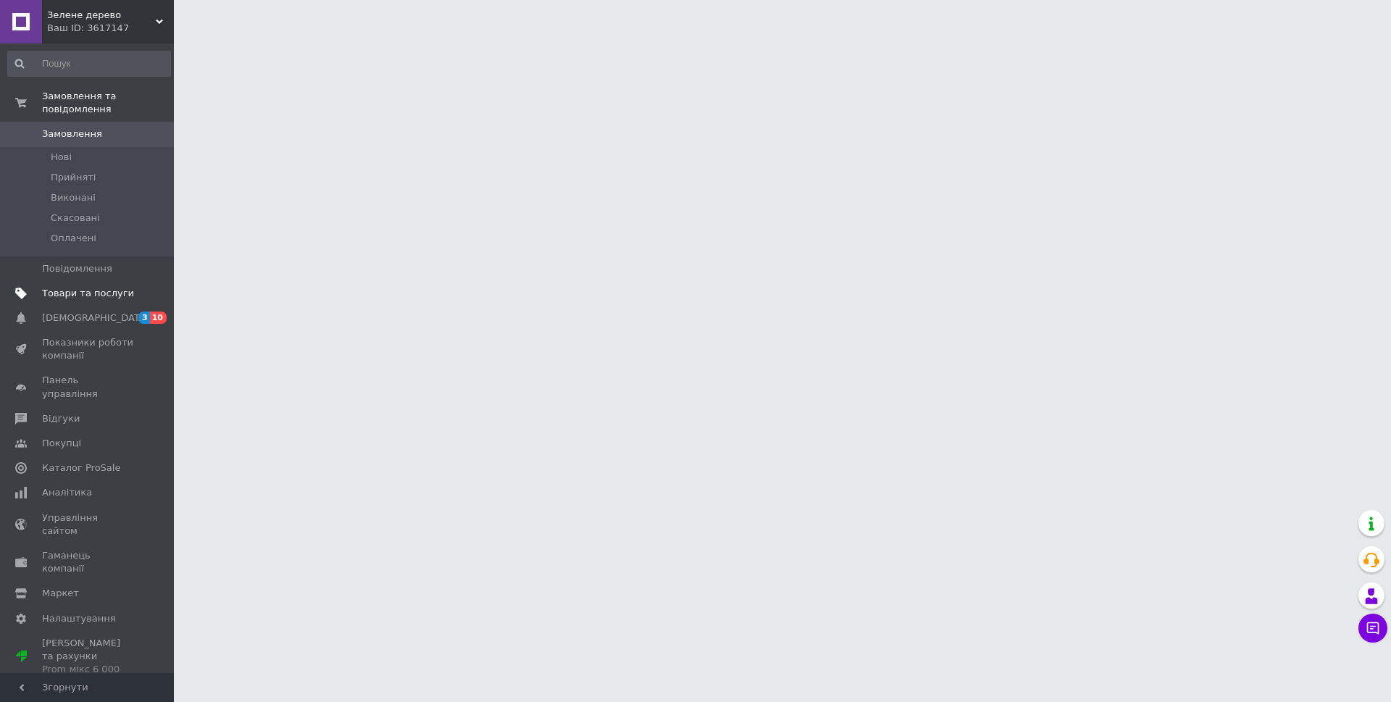
click at [54, 287] on span "Товари та послуги" at bounding box center [88, 293] width 92 height 13
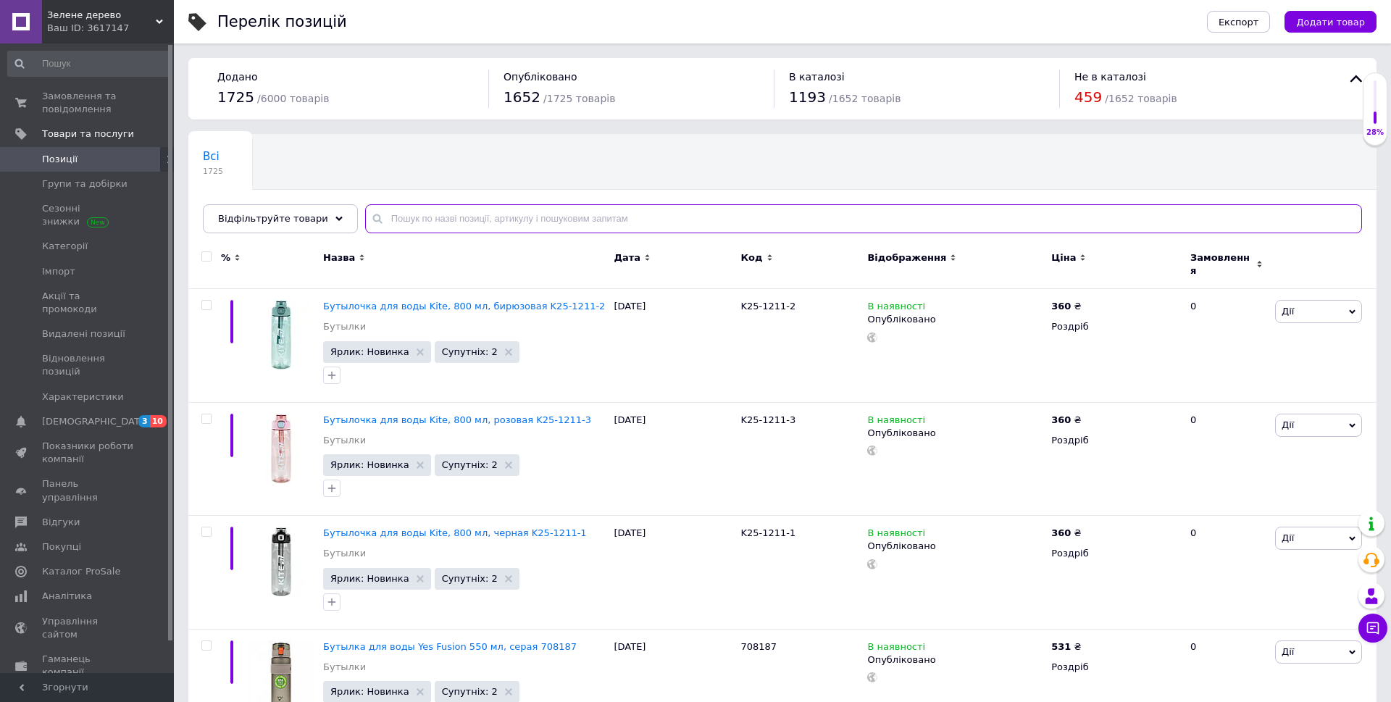
click at [462, 220] on input "text" at bounding box center [863, 218] width 997 height 29
paste input "550104"
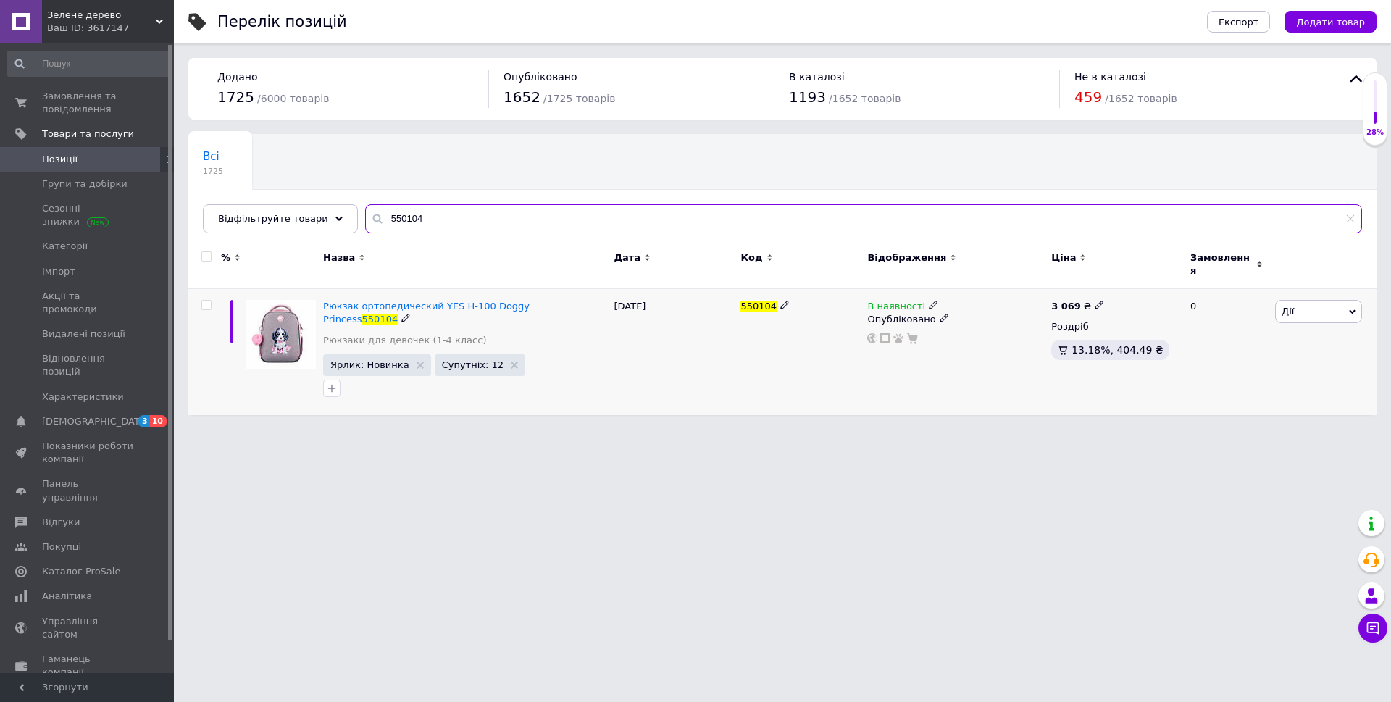
type input "550104"
click at [929, 301] on use at bounding box center [933, 305] width 8 height 8
click at [962, 307] on li "Немає в наявності" at bounding box center [1012, 317] width 138 height 20
click at [726, 372] on div "[DATE]" at bounding box center [673, 352] width 127 height 126
click at [122, 22] on div "Ваш ID: 3617147" at bounding box center [110, 28] width 127 height 13
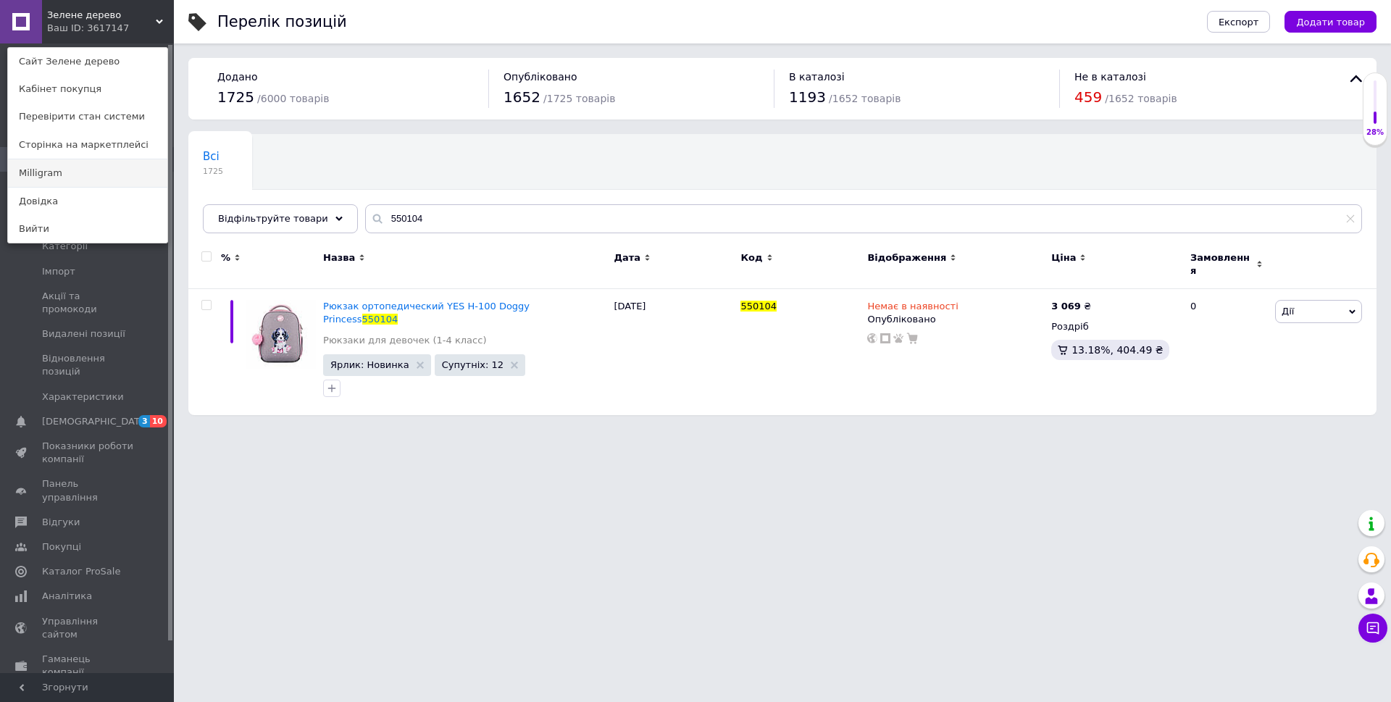
click at [80, 173] on link "Milligram" at bounding box center [87, 173] width 159 height 28
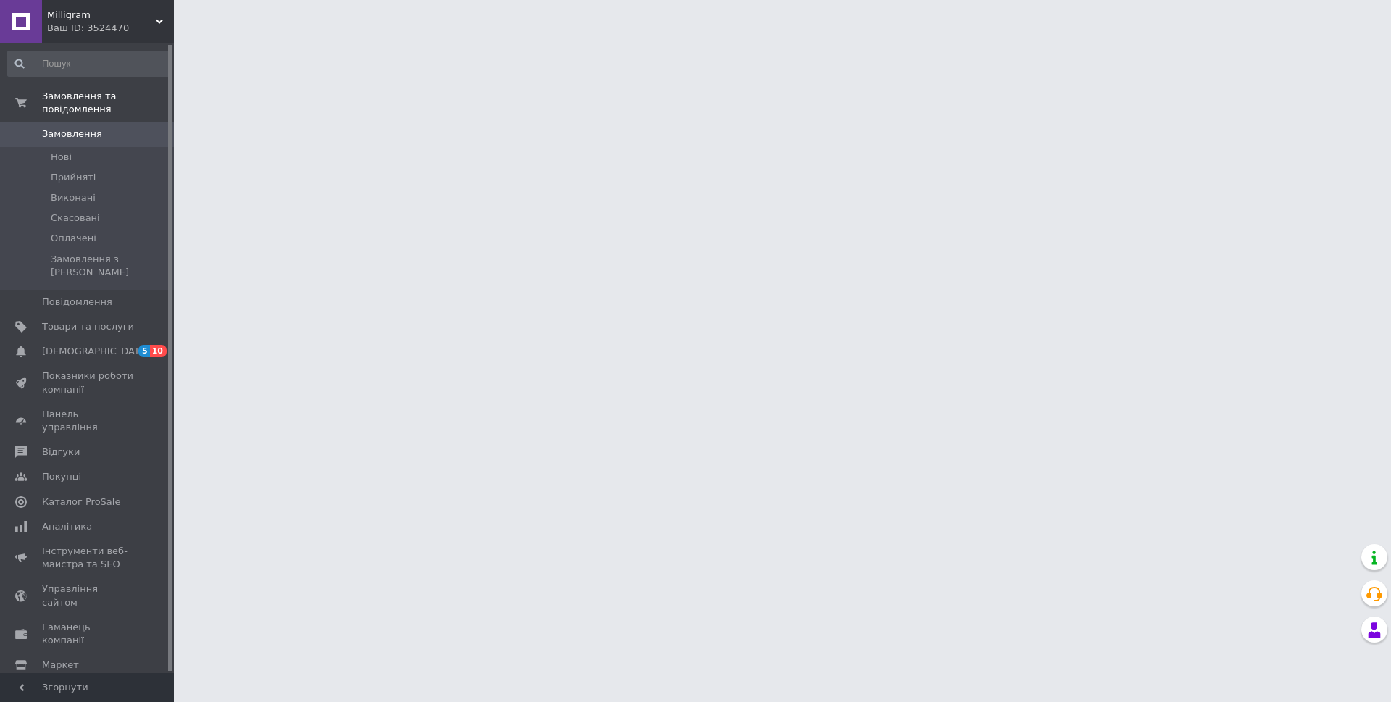
click at [99, 320] on span "Товари та послуги" at bounding box center [88, 326] width 92 height 13
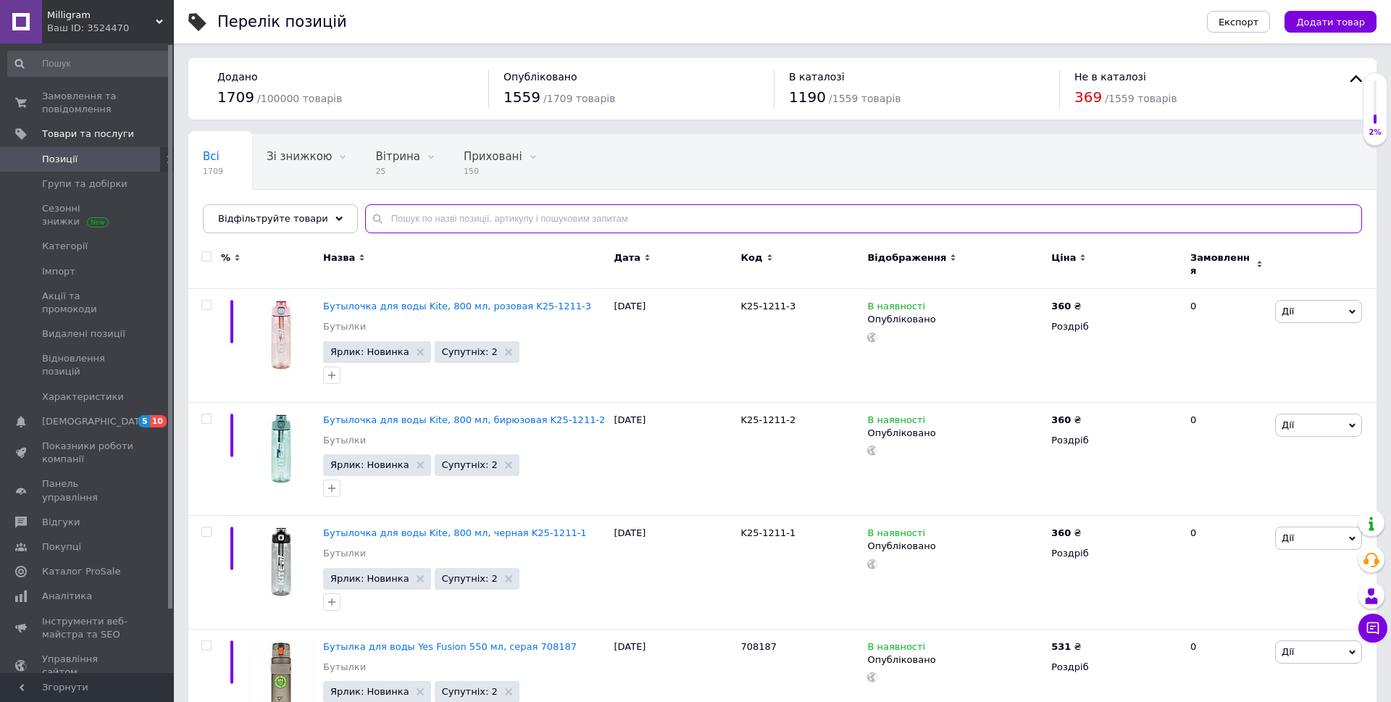
click at [479, 220] on input "text" at bounding box center [863, 218] width 997 height 29
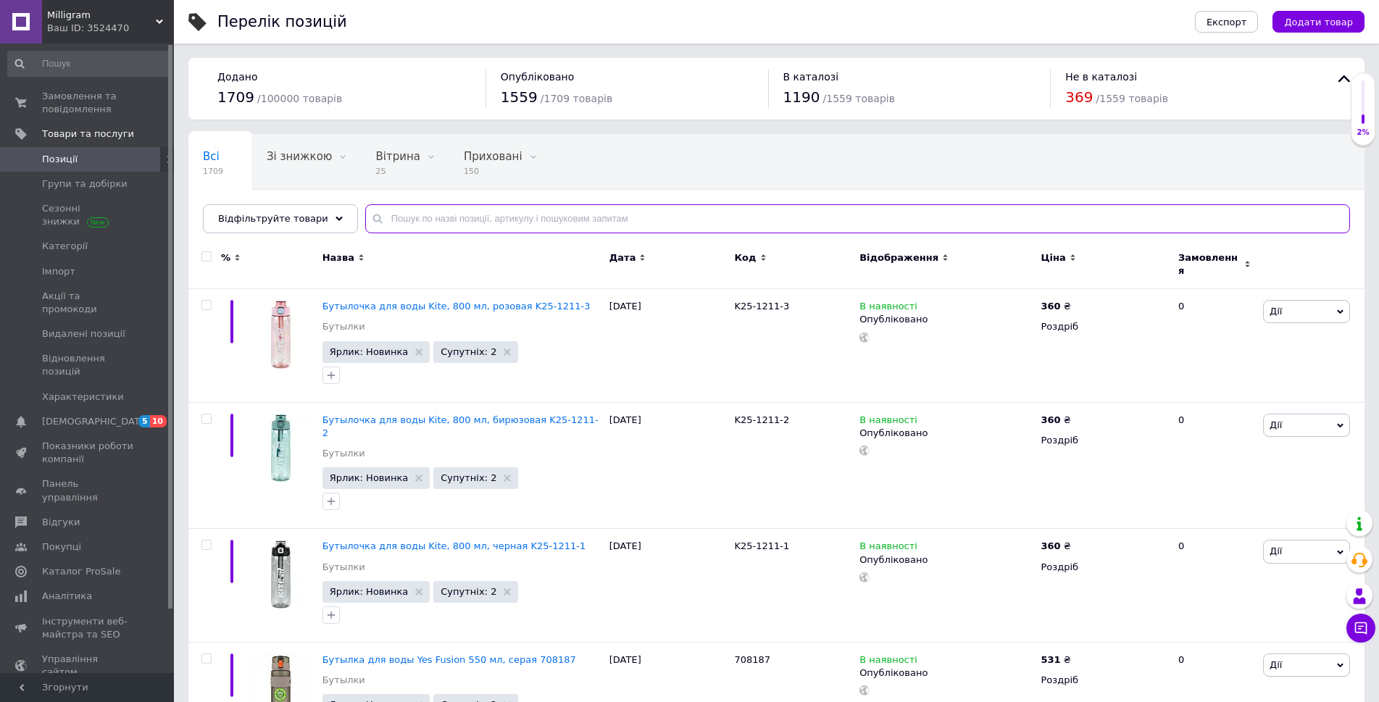
paste input "550104"
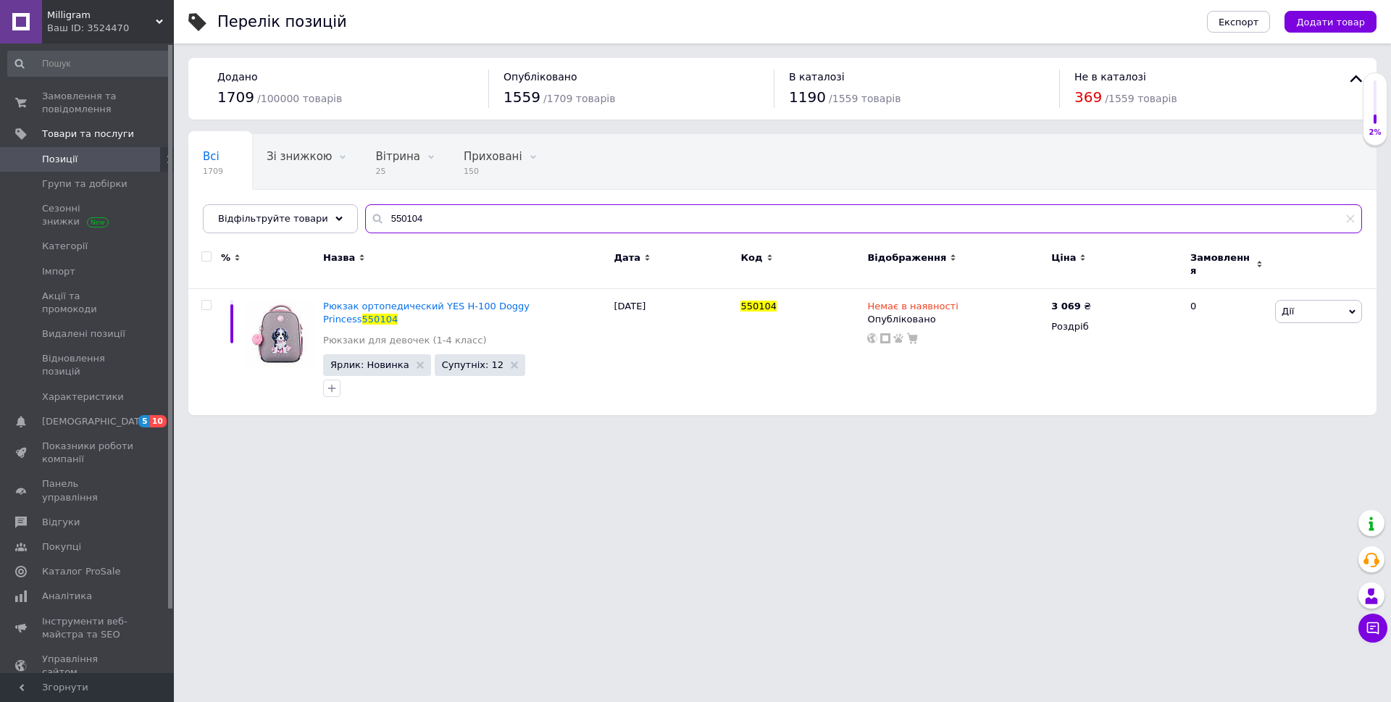
drag, startPoint x: 411, startPoint y: 220, endPoint x: 362, endPoint y: 217, distance: 49.3
click at [365, 217] on div "550104" at bounding box center [863, 218] width 997 height 29
paste input "K25-2708-1"
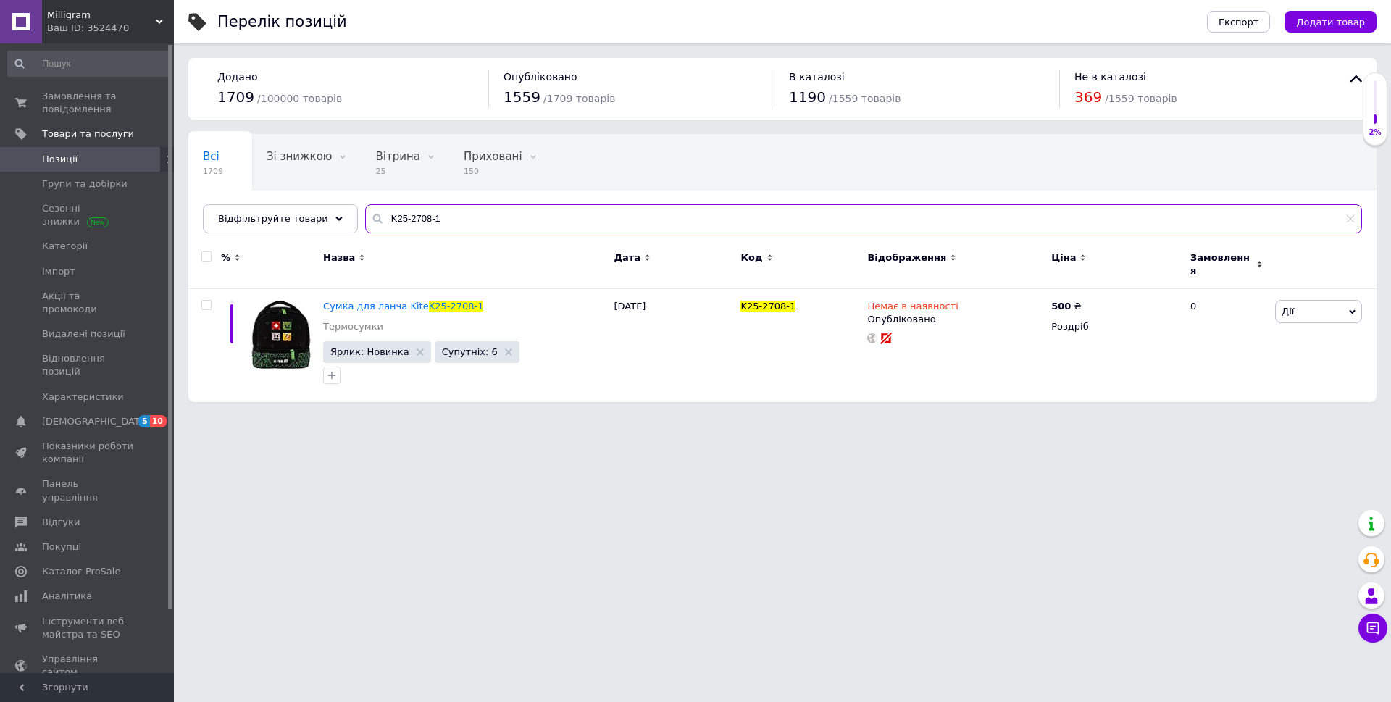
drag, startPoint x: 437, startPoint y: 215, endPoint x: 345, endPoint y: 221, distance: 92.2
click at [336, 219] on div "Відфільтруйте товари K25-2708-1" at bounding box center [782, 218] width 1159 height 29
paste input "BC25-2505"
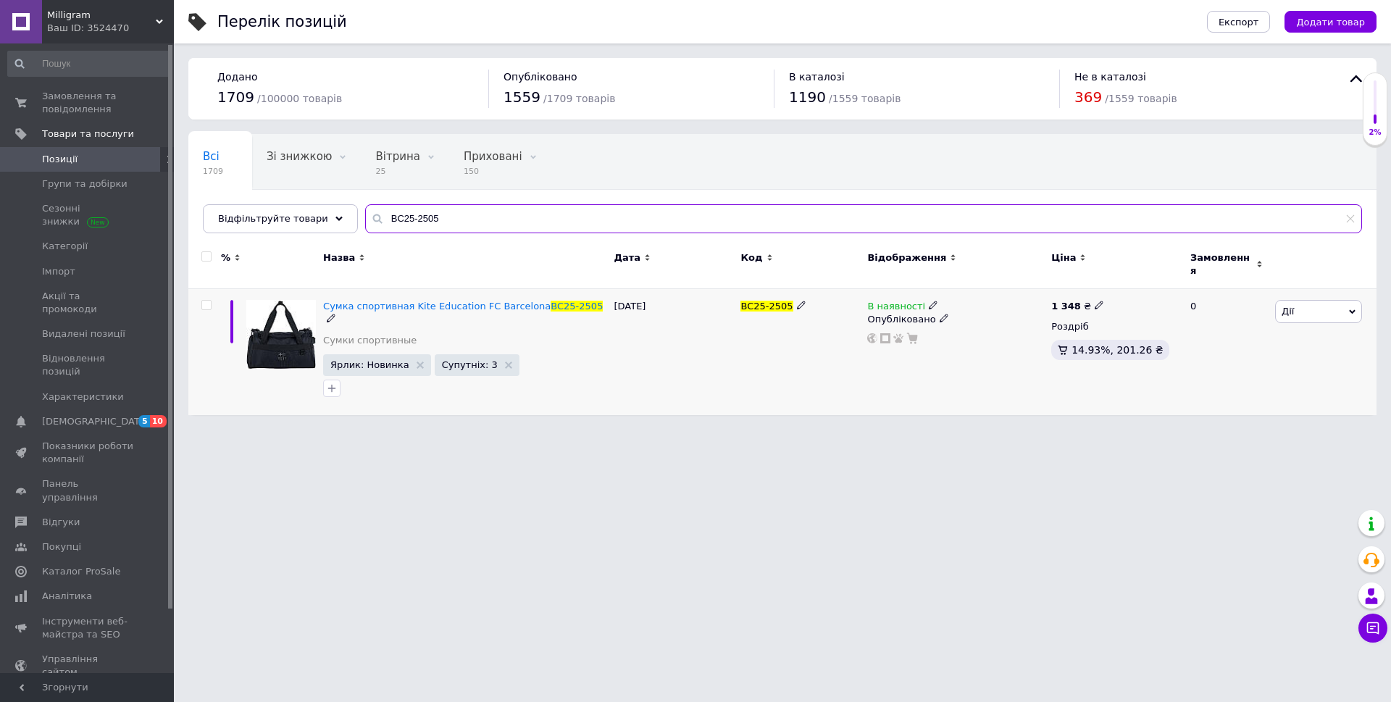
type input "BC25-2505"
click at [929, 300] on span at bounding box center [933, 305] width 9 height 10
click at [977, 311] on li "Немає в наявності" at bounding box center [1012, 317] width 138 height 20
click at [795, 340] on div "BC25-2505" at bounding box center [800, 352] width 127 height 126
click at [113, 22] on div "Ваш ID: 3524470" at bounding box center [110, 28] width 127 height 13
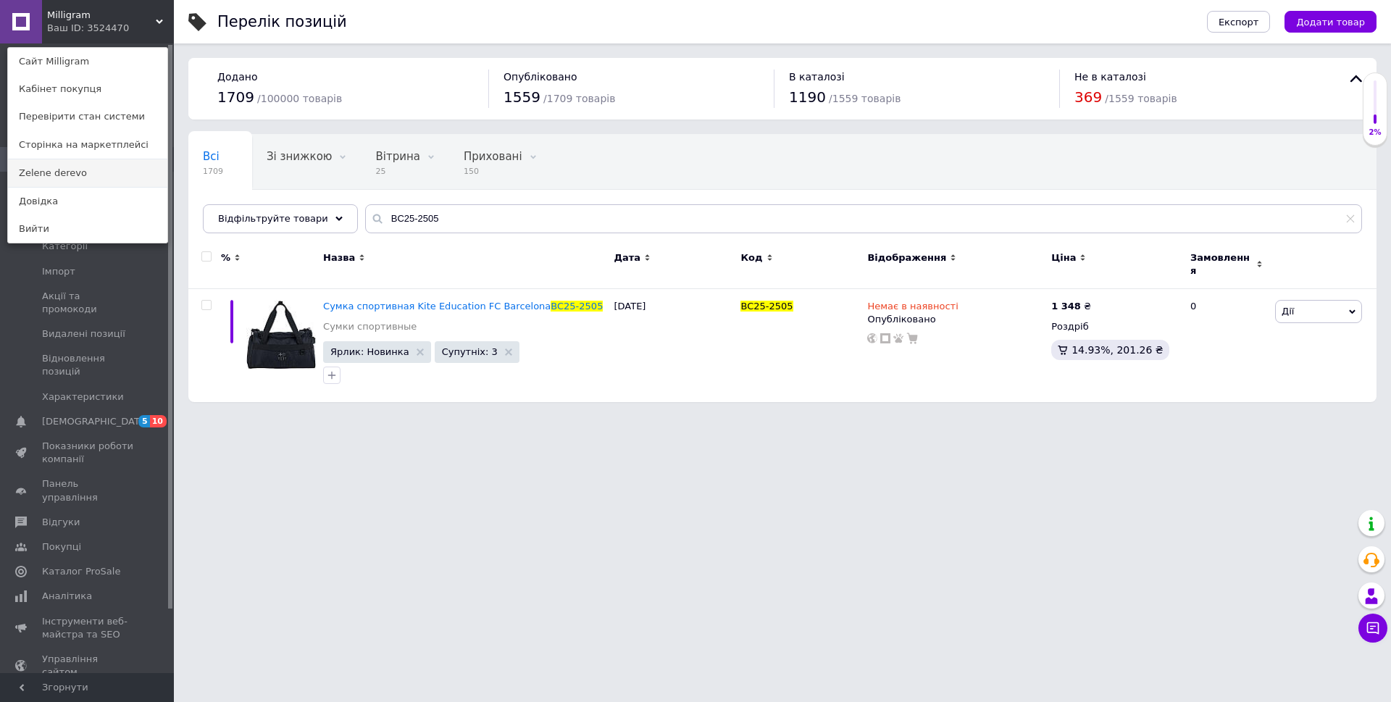
click at [72, 175] on link "Zelene derevo" at bounding box center [87, 173] width 159 height 28
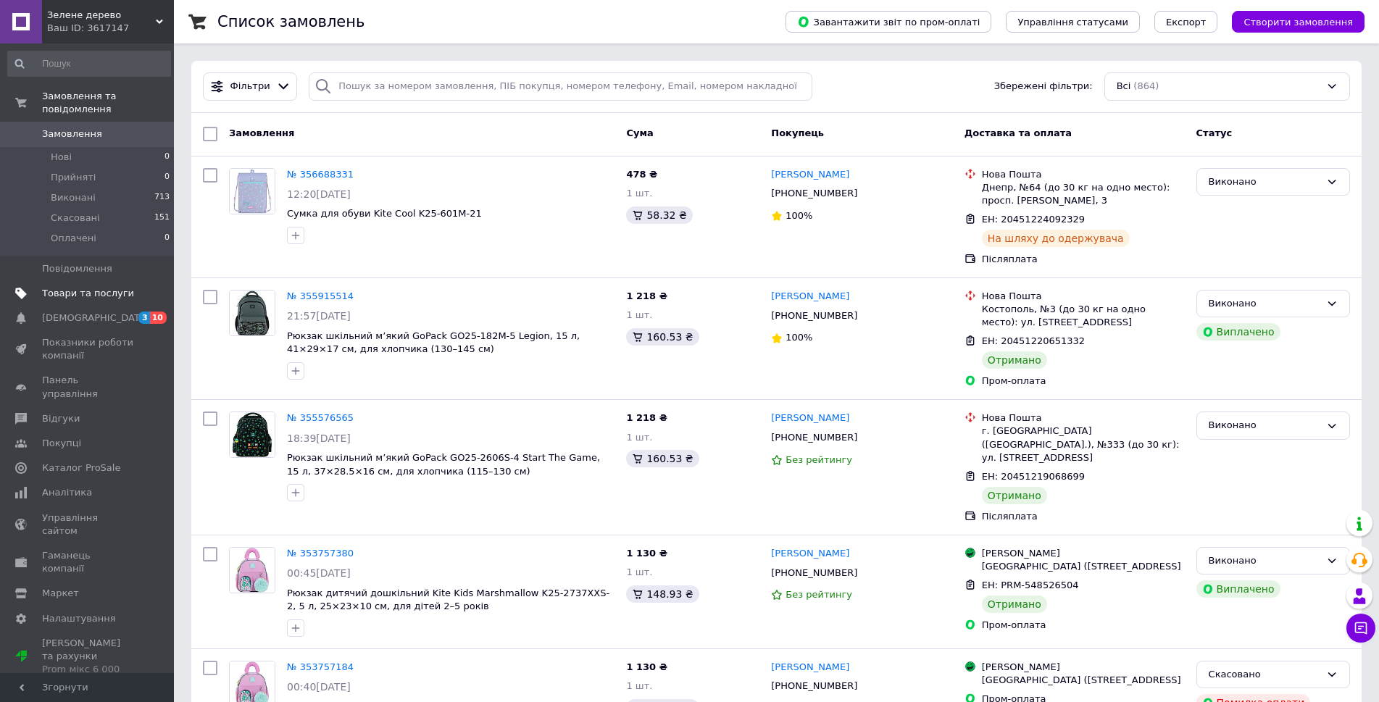
click at [76, 287] on span "Товари та послуги" at bounding box center [88, 293] width 92 height 13
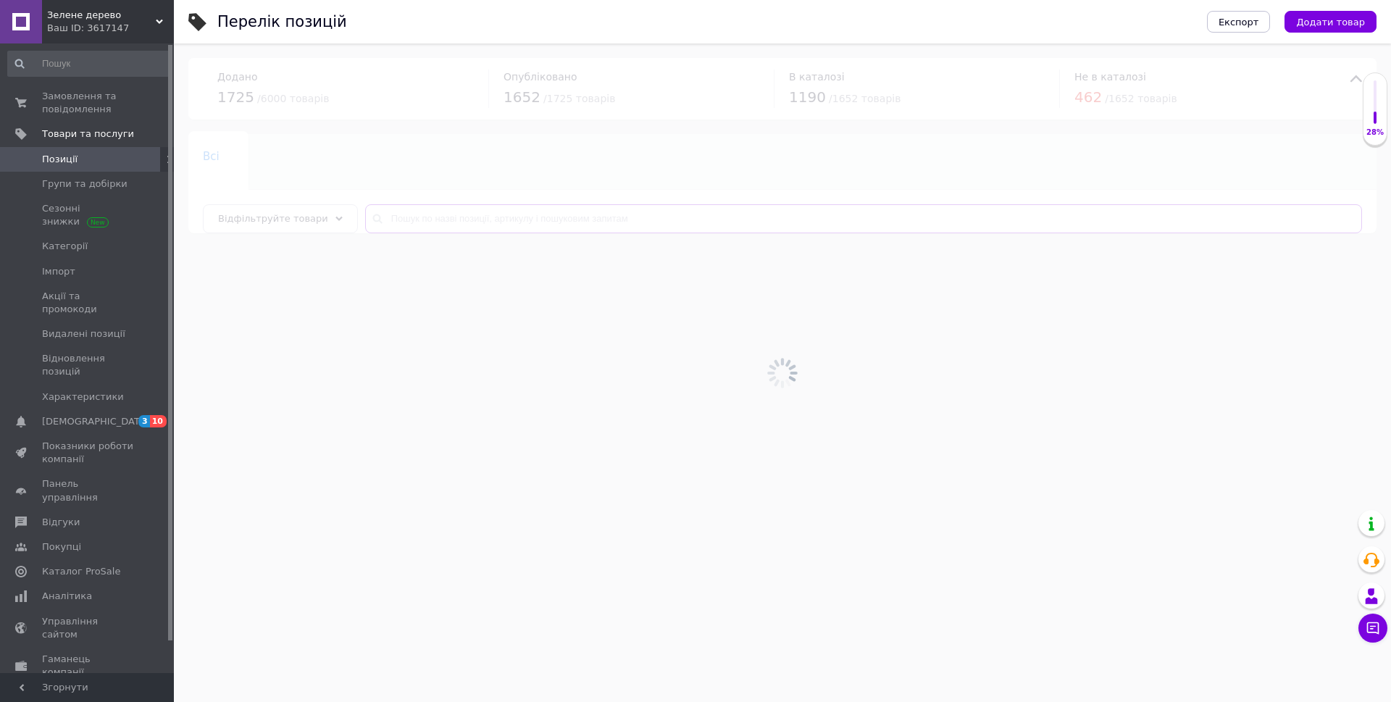
click at [508, 217] on input "text" at bounding box center [863, 218] width 997 height 29
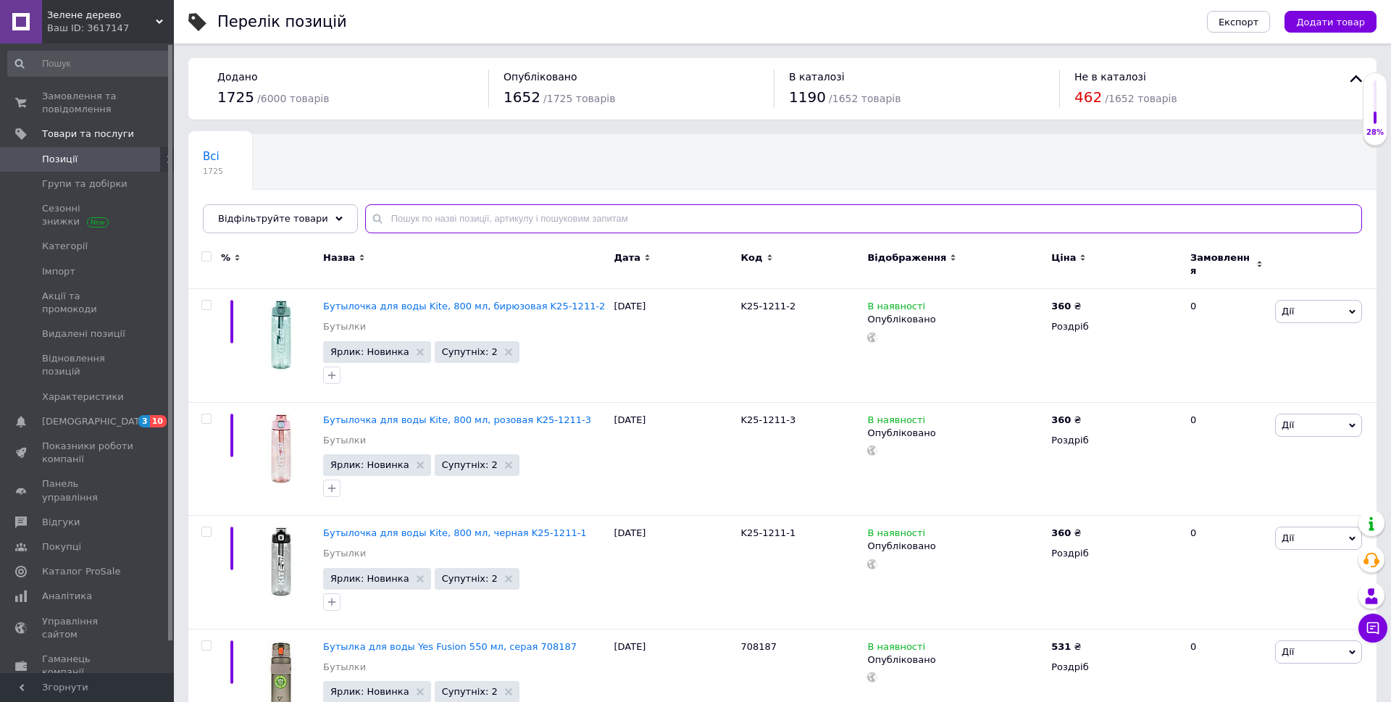
click at [508, 217] on input "text" at bounding box center [863, 218] width 997 height 29
paste input "BC25-2505"
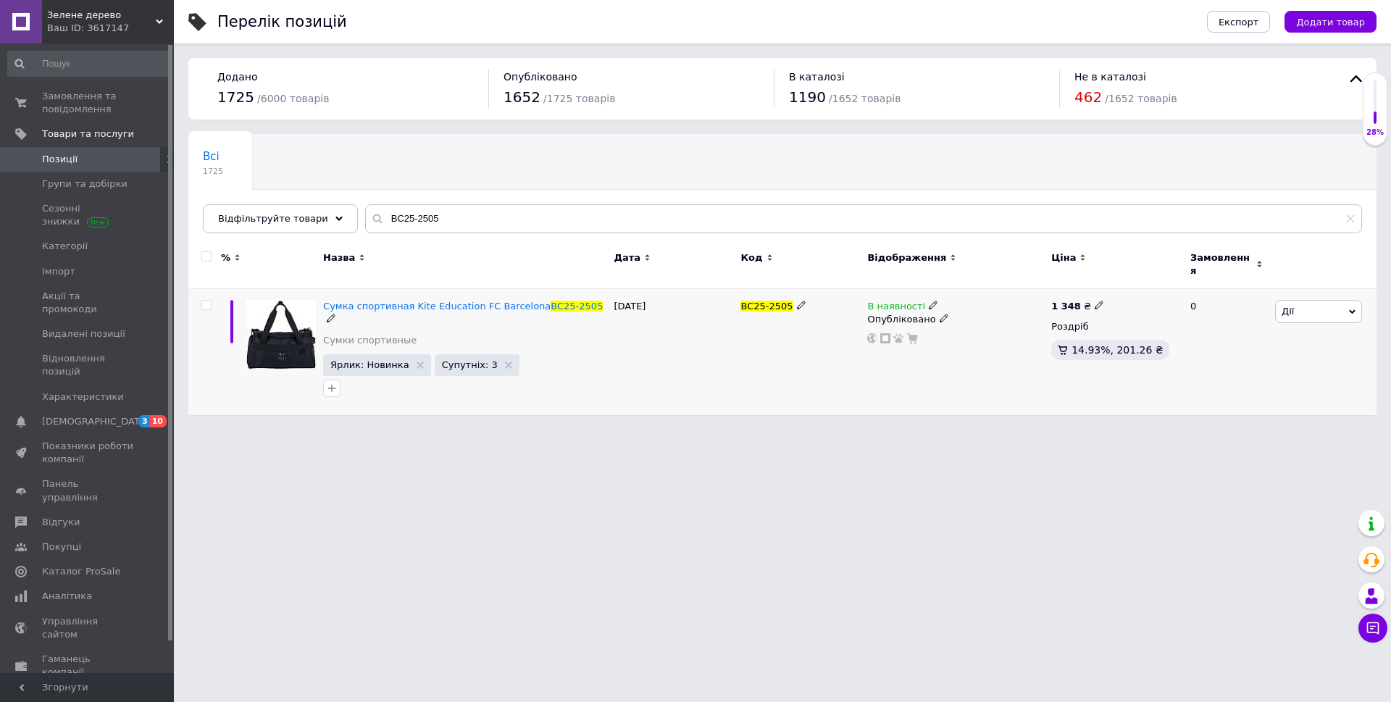
click at [929, 301] on icon at bounding box center [933, 305] width 9 height 9
click at [977, 308] on li "Немає в наявності" at bounding box center [1012, 317] width 138 height 20
click at [767, 362] on div "BC25-2505" at bounding box center [800, 352] width 127 height 126
drag, startPoint x: 445, startPoint y: 219, endPoint x: 341, endPoint y: 226, distance: 103.9
click at [341, 226] on div "Всі 1725 Ok Відфільтровано... Зберегти Нічого не знайдено Можливо, помилка у сл…" at bounding box center [782, 183] width 1188 height 99
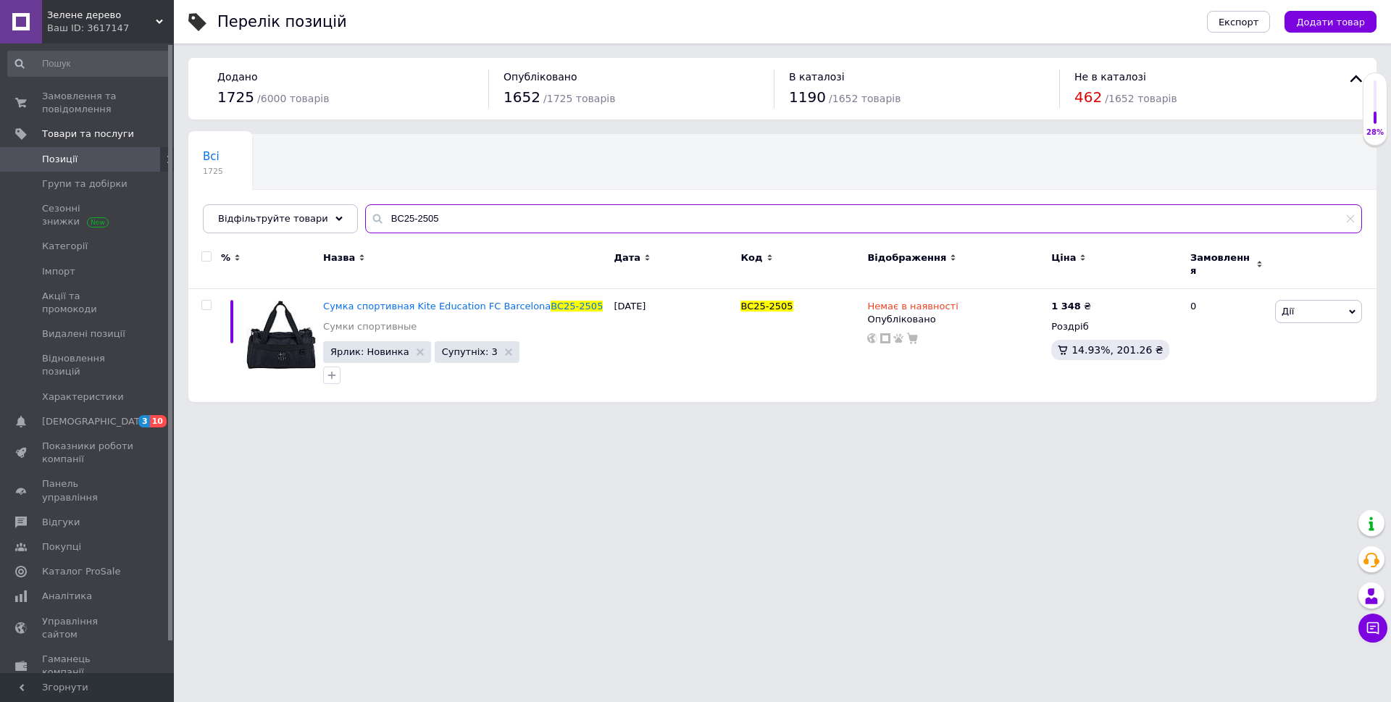
paste input "K25-2530-3"
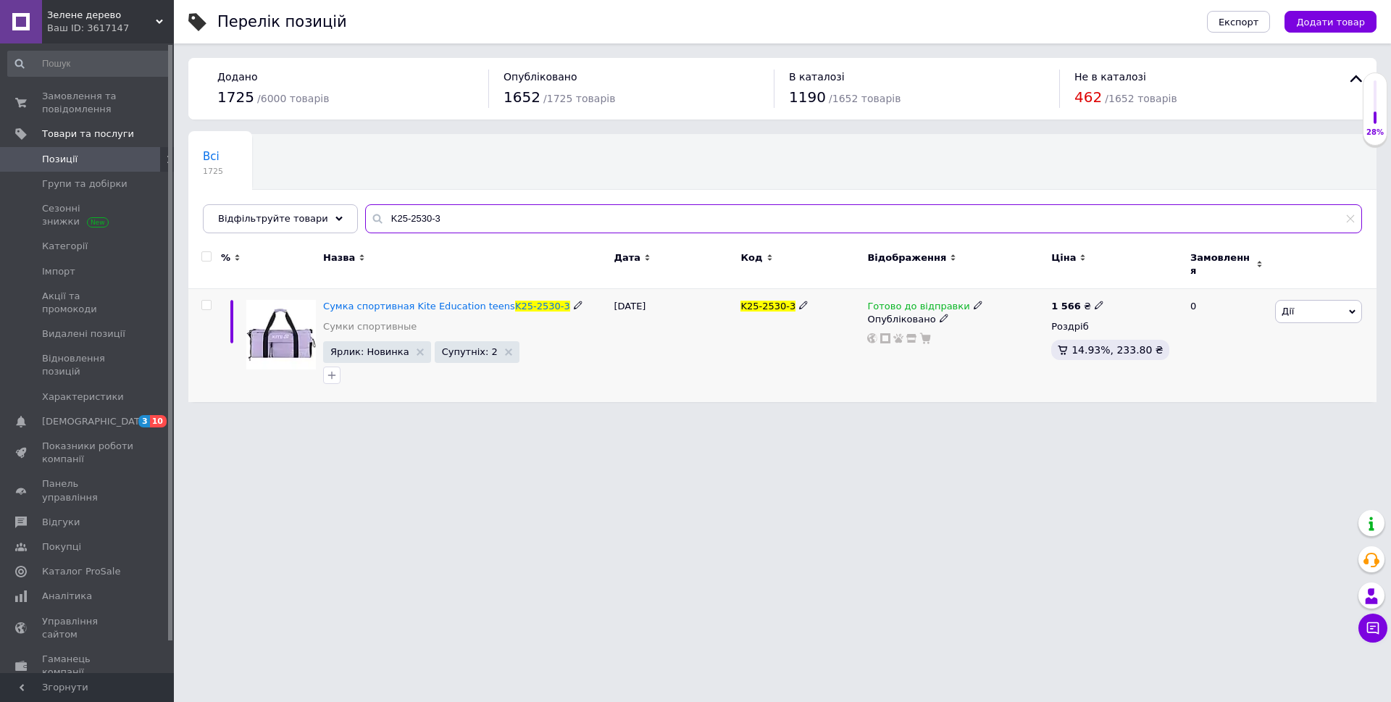
type input "K25-2530-3"
click at [974, 301] on icon at bounding box center [978, 305] width 9 height 9
click at [1003, 320] on li "В наявності" at bounding box center [1051, 330] width 138 height 20
click at [1019, 283] on span "В наявності" at bounding box center [1020, 286] width 58 height 11
click at [1017, 330] on li "Під замовлення" at bounding box center [1051, 337] width 138 height 20
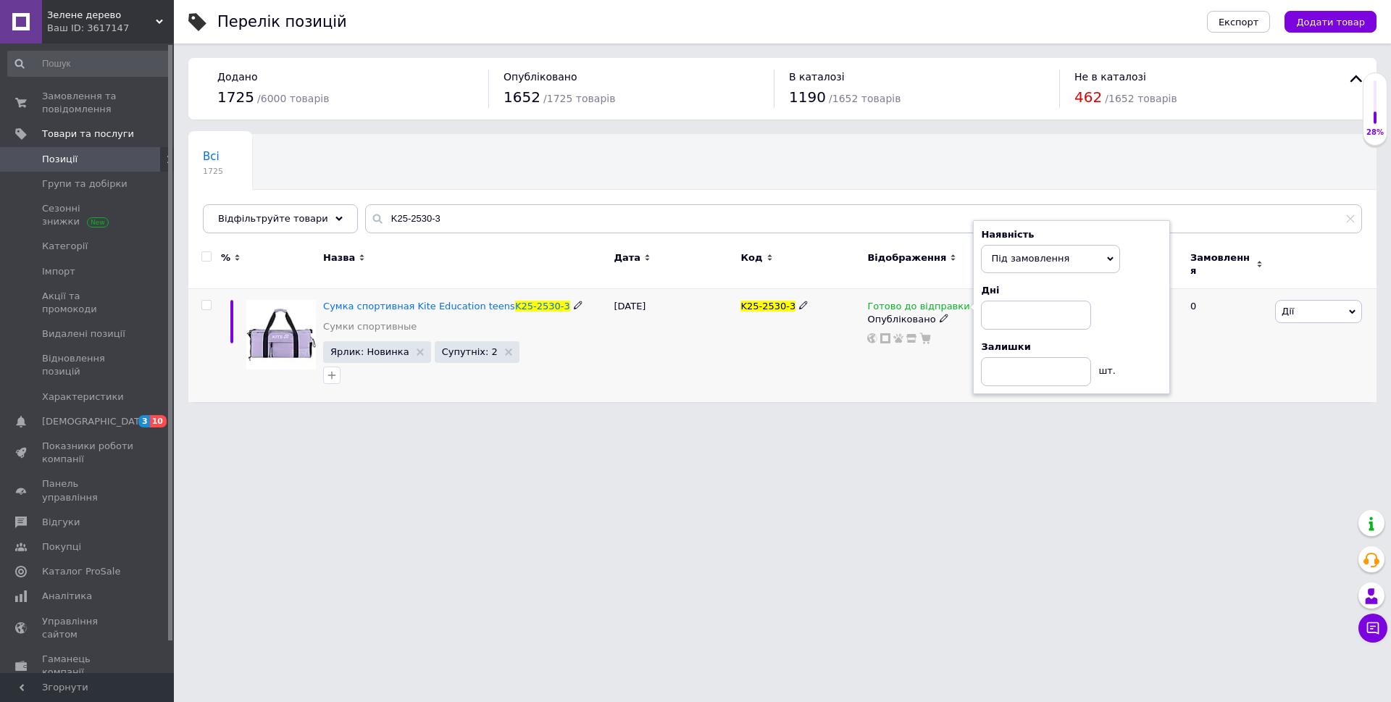
click at [1030, 253] on span "Під замовлення" at bounding box center [1030, 258] width 78 height 11
click at [1042, 300] on li "Немає в наявності" at bounding box center [1051, 309] width 138 height 20
click at [865, 370] on div "Готово до відправки Наявність Немає в наявності В наявності Під замовлення Гото…" at bounding box center [956, 345] width 184 height 113
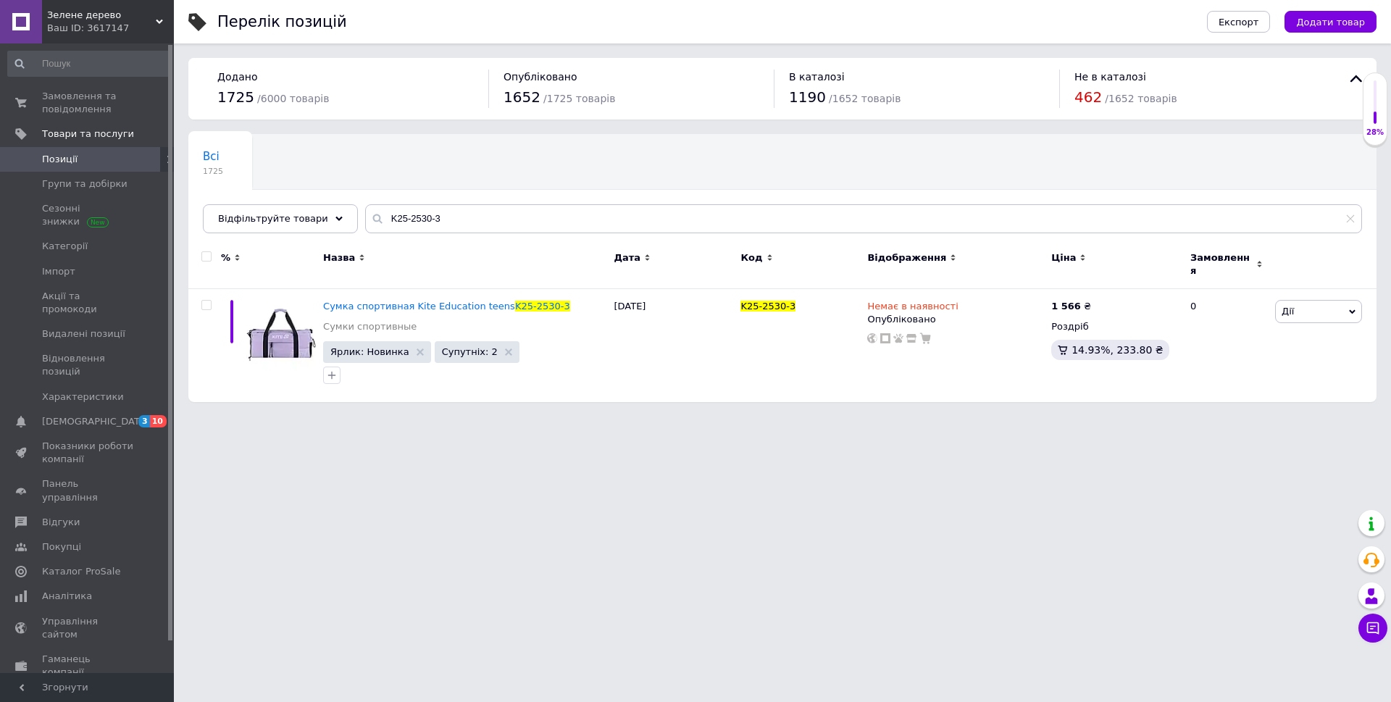
click at [65, 10] on span "Зелене дерево" at bounding box center [101, 15] width 109 height 13
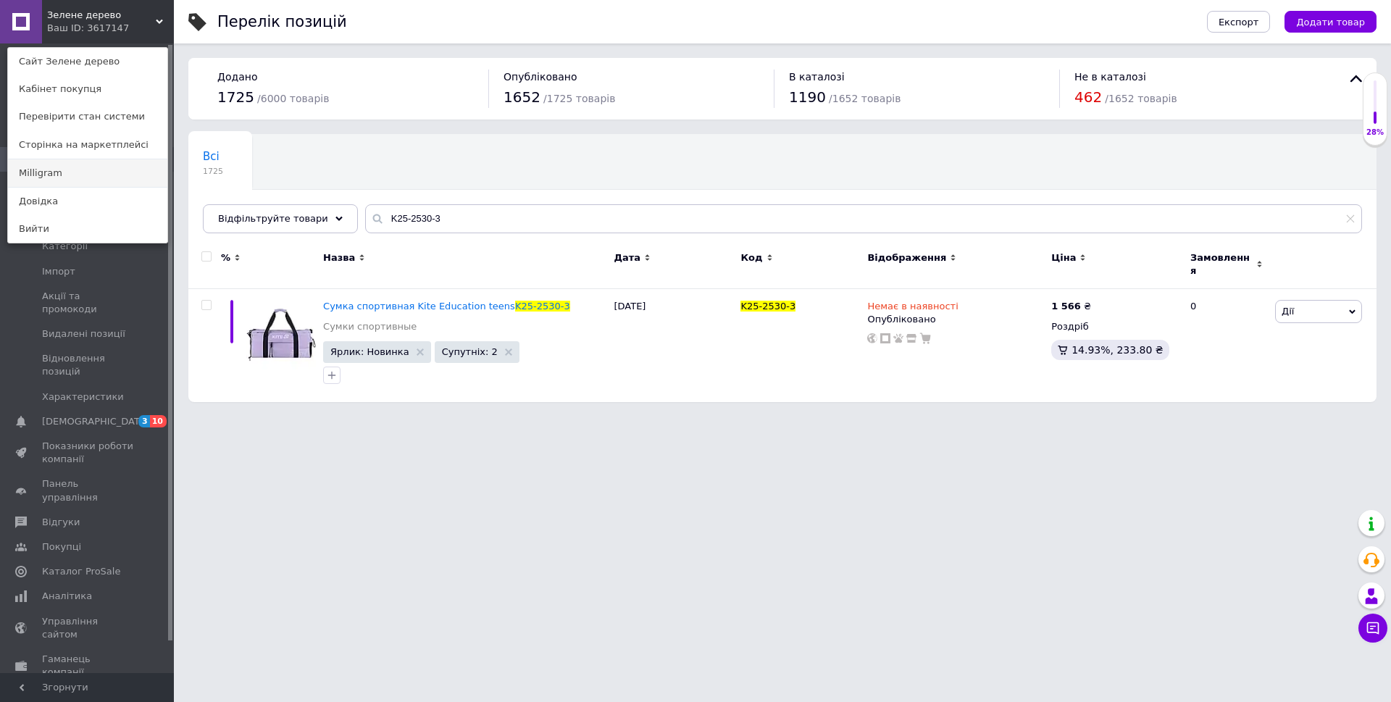
click at [77, 178] on link "Milligram" at bounding box center [87, 173] width 159 height 28
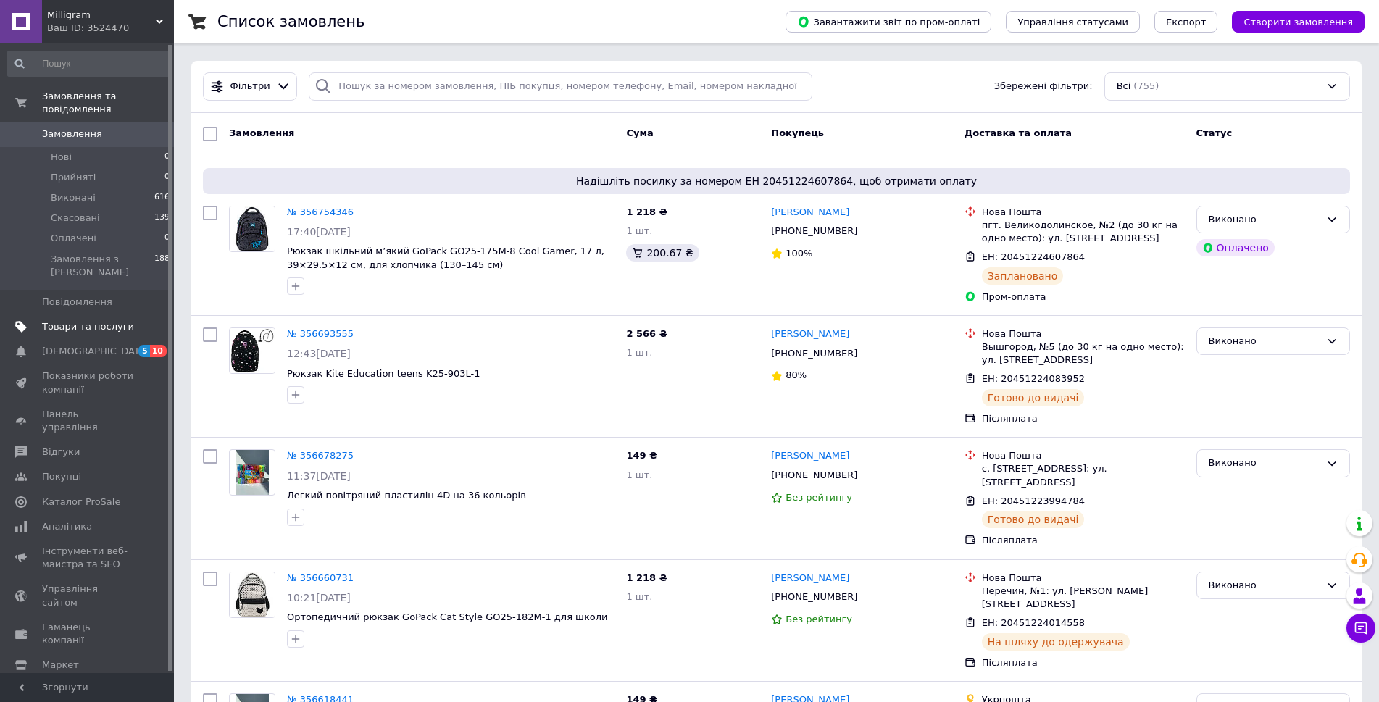
click at [99, 320] on span "Товари та послуги" at bounding box center [88, 326] width 92 height 13
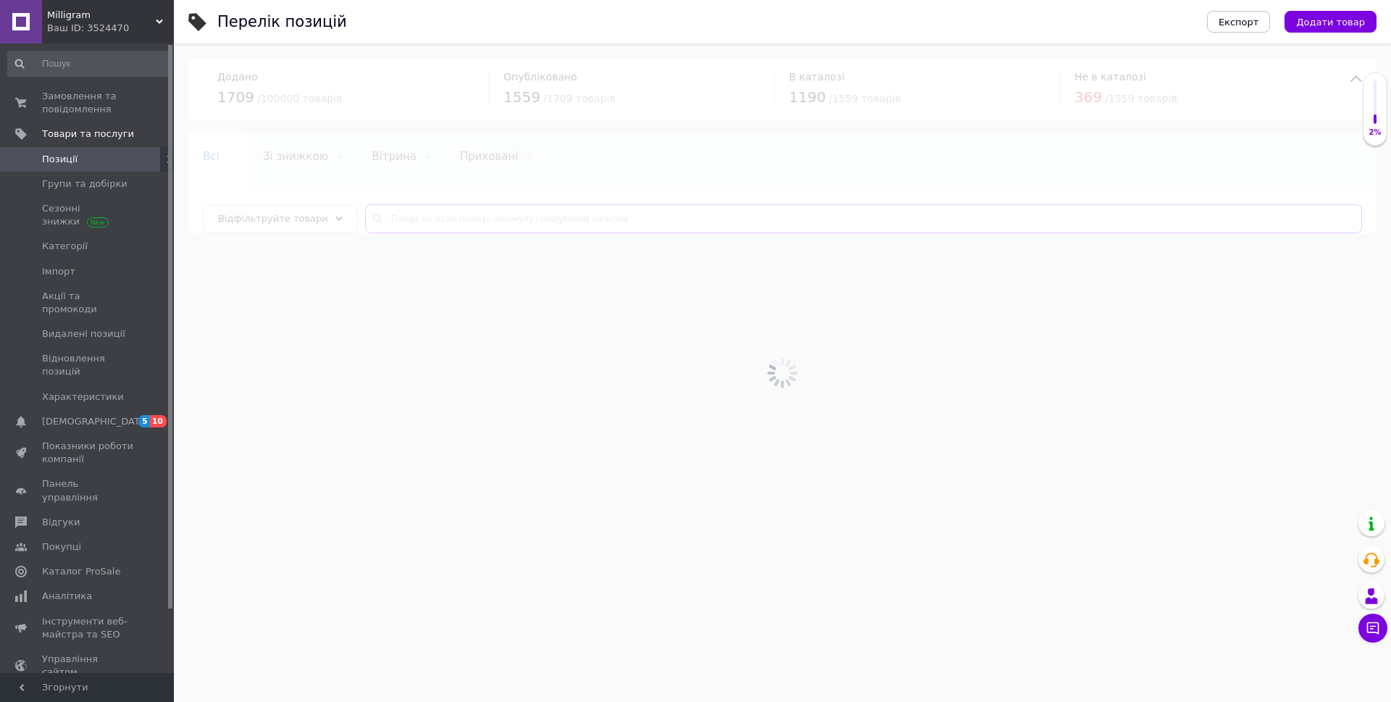
click at [477, 209] on input "text" at bounding box center [863, 218] width 997 height 29
click at [468, 219] on input "text" at bounding box center [863, 218] width 997 height 29
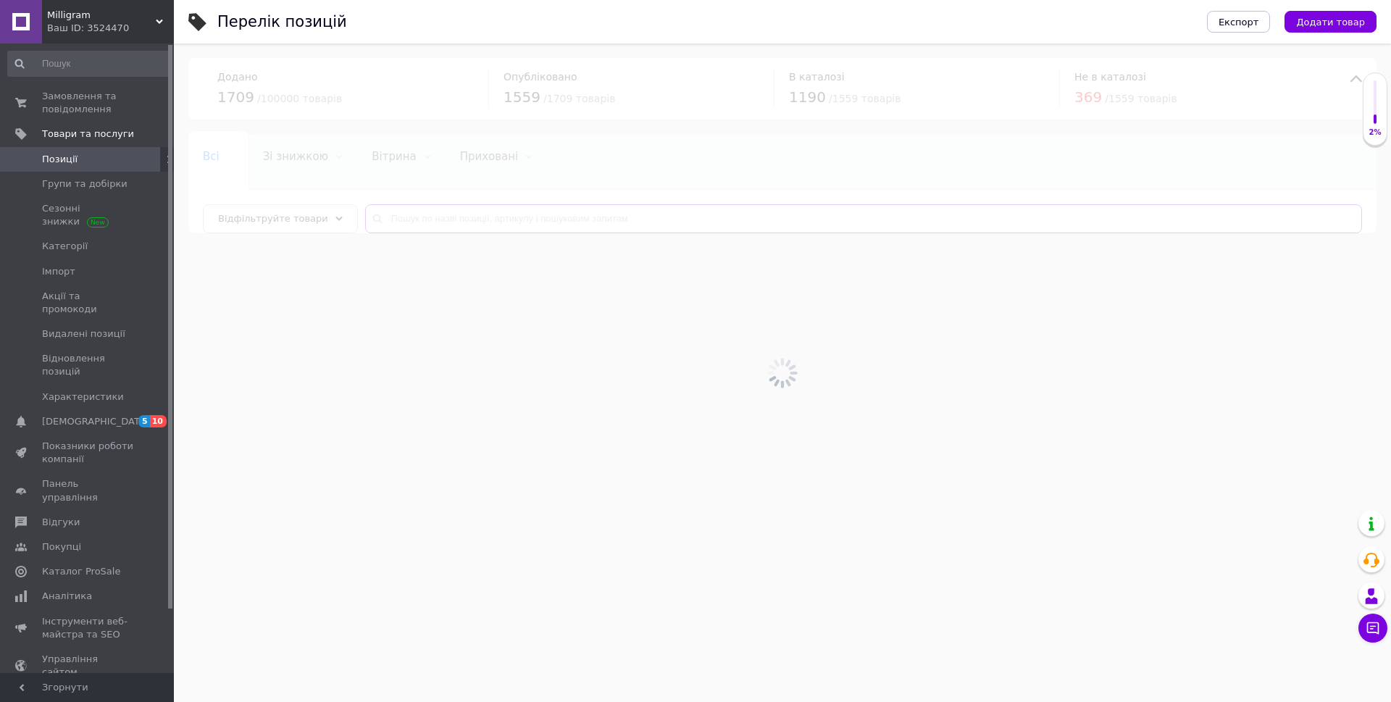
click at [468, 219] on input "text" at bounding box center [863, 218] width 997 height 29
click at [469, 219] on input "text" at bounding box center [863, 218] width 997 height 29
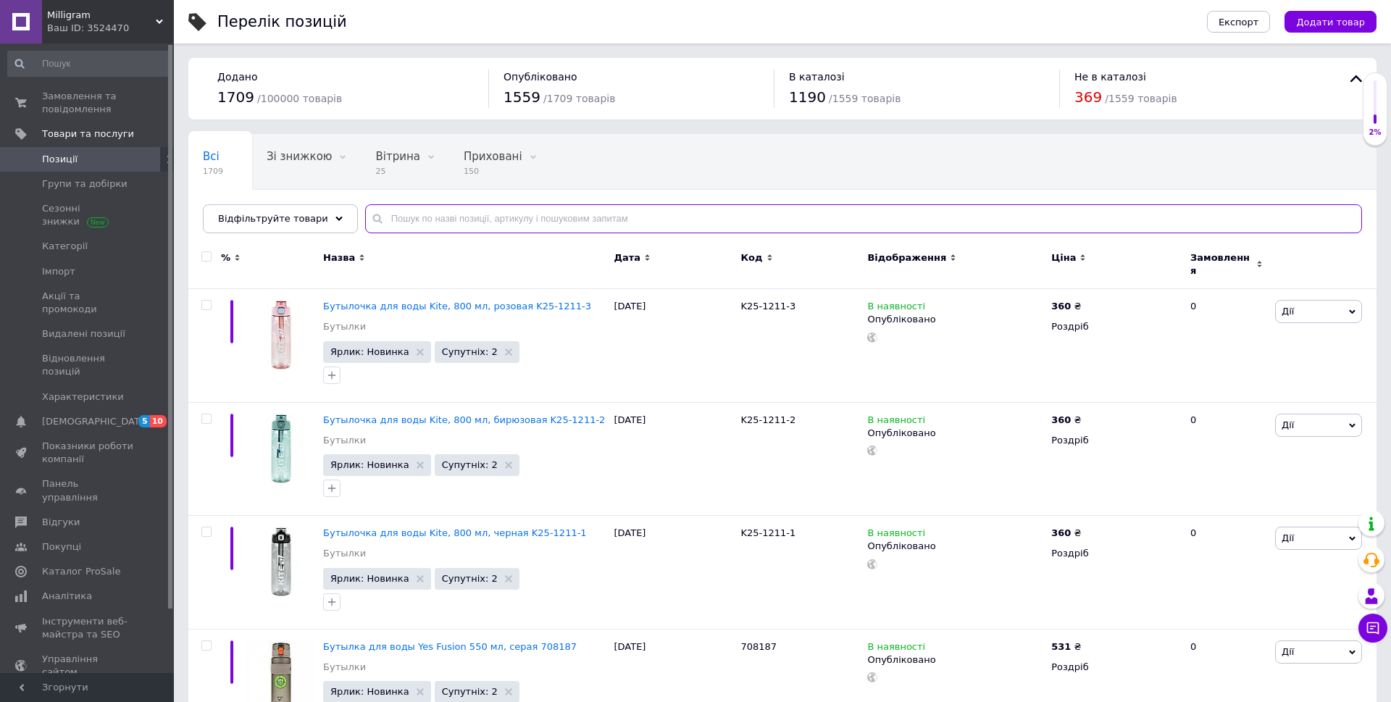
click at [469, 219] on input "text" at bounding box center [863, 218] width 997 height 29
paste input "K25-2530-3"
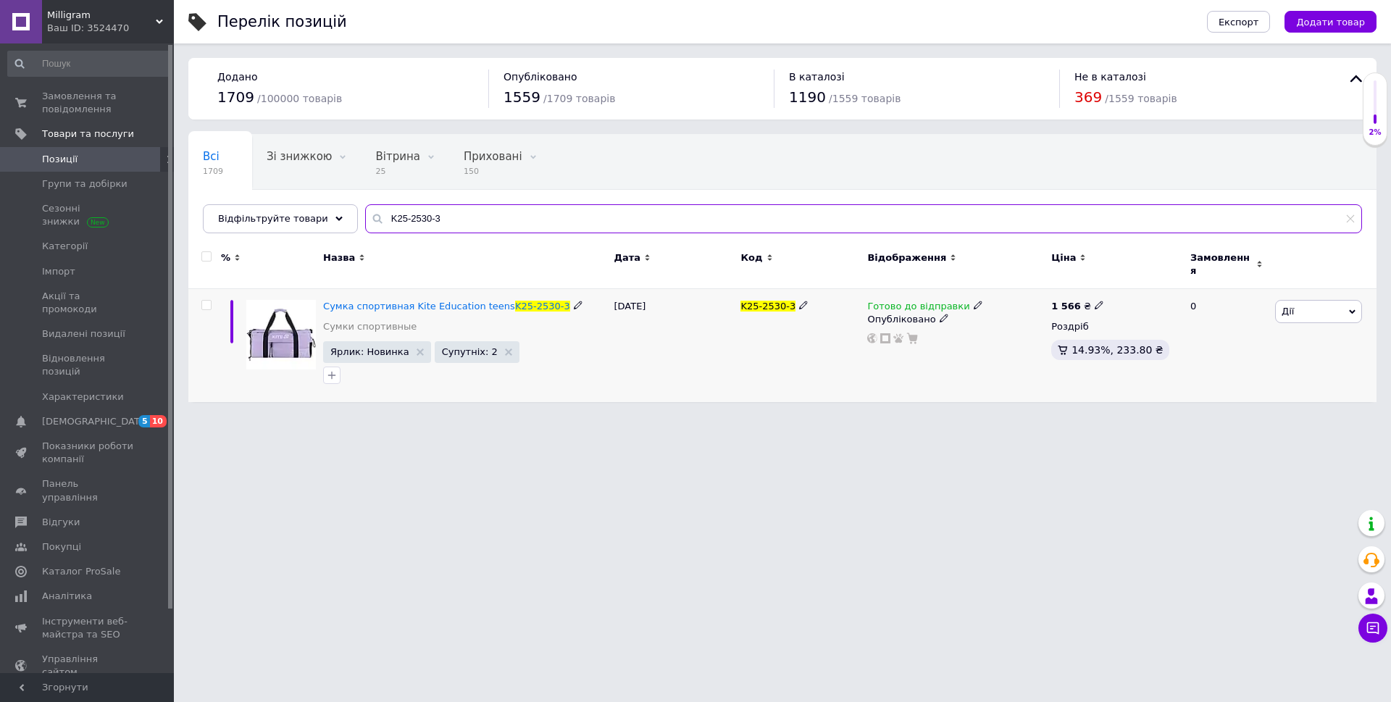
type input "K25-2530-3"
click at [974, 301] on icon at bounding box center [978, 305] width 9 height 9
click at [1029, 320] on li "В наявності" at bounding box center [1051, 330] width 138 height 20
click at [1027, 281] on span "В наявності" at bounding box center [1020, 286] width 58 height 11
click at [1030, 307] on li "Немає в наявності" at bounding box center [1051, 317] width 138 height 20
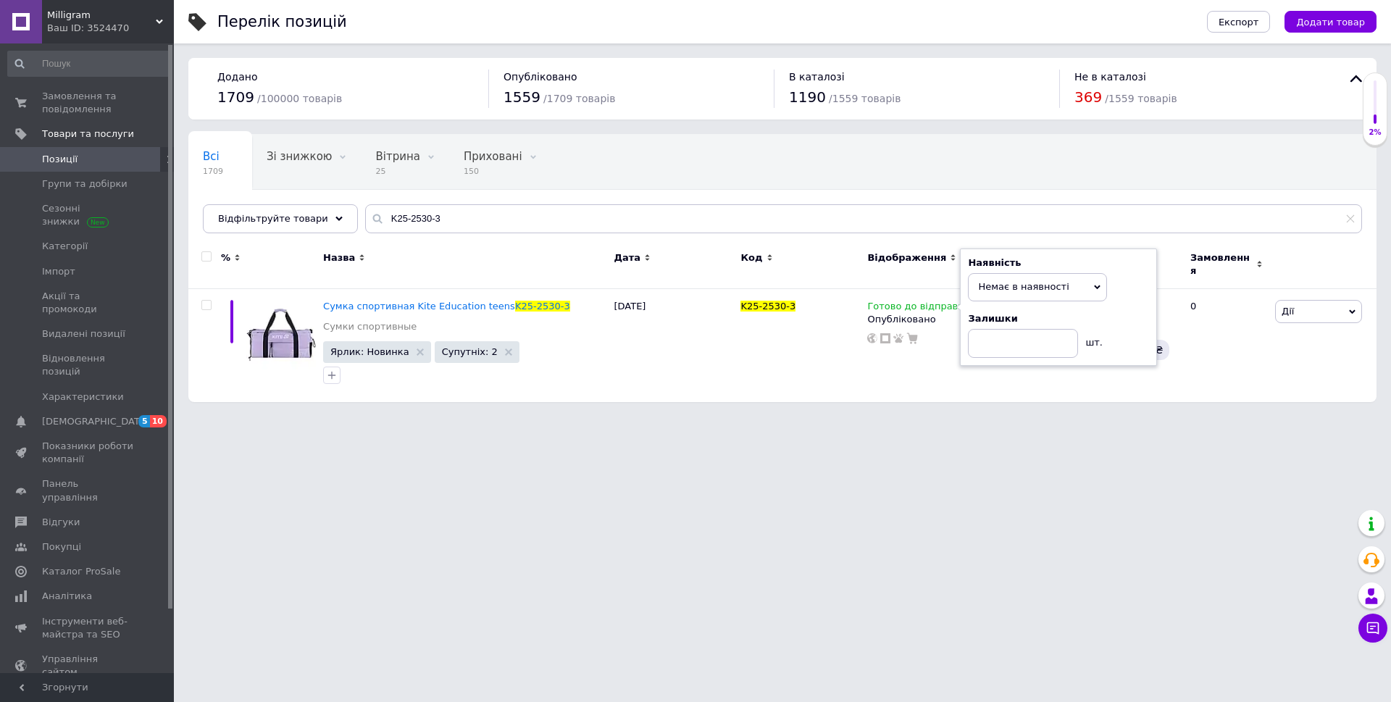
click at [817, 415] on html "Milligram Ваш ID: 3524470 Сайт Milligram Кабінет покупця Перевірити стан систем…" at bounding box center [695, 208] width 1391 height 417
